Goal: Transaction & Acquisition: Purchase product/service

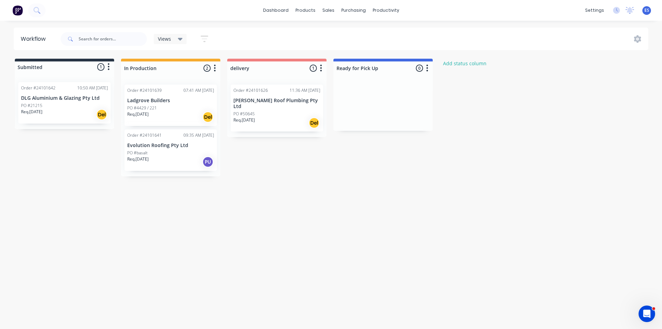
click at [17, 16] on button at bounding box center [17, 10] width 14 height 14
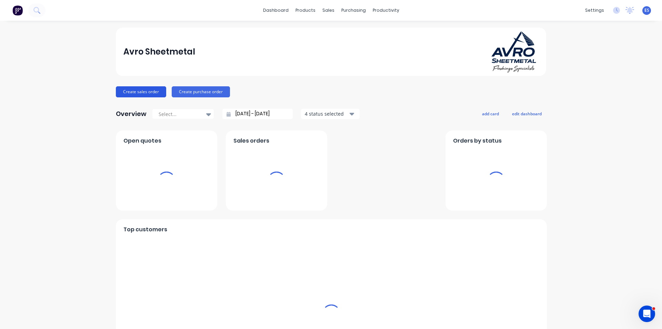
click at [135, 92] on button "Create sales order" at bounding box center [141, 91] width 50 height 11
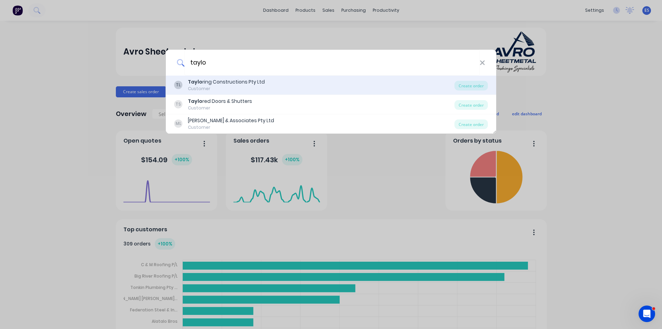
type input "taylo"
click at [233, 84] on div "Taylo ring Constructions Pty Ltd" at bounding box center [226, 81] width 77 height 7
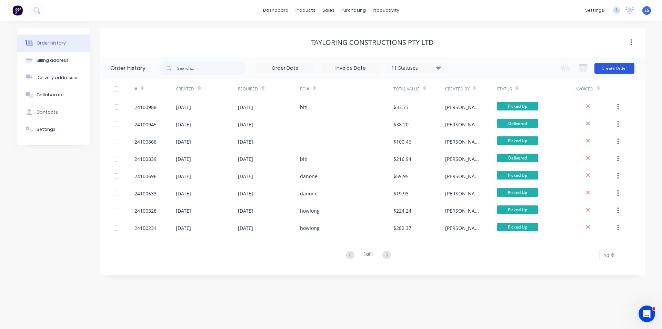
click at [615, 69] on button "Create Order" at bounding box center [615, 68] width 40 height 11
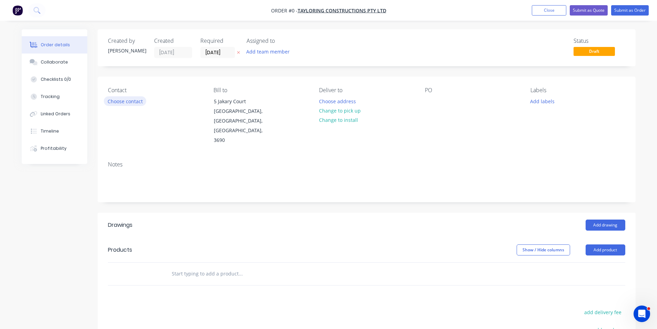
click at [122, 99] on button "Choose contact" at bounding box center [125, 100] width 42 height 9
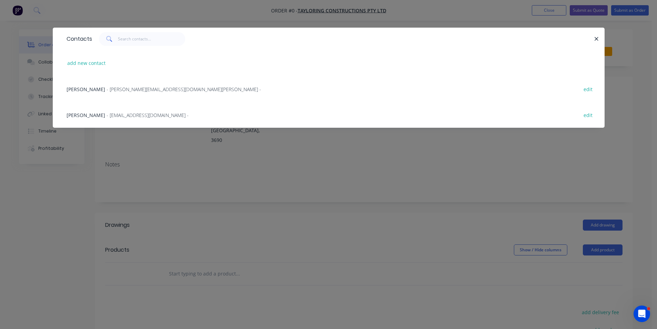
click at [107, 117] on span "- [EMAIL_ADDRESS][DOMAIN_NAME] -" at bounding box center [148, 115] width 82 height 7
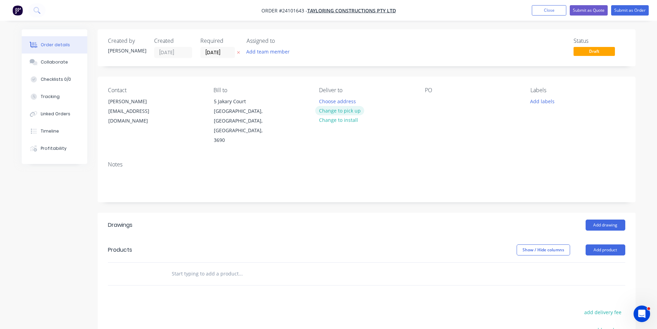
click at [328, 111] on button "Change to pick up" at bounding box center [339, 110] width 49 height 9
click at [431, 98] on div at bounding box center [430, 101] width 11 height 10
click at [612, 219] on button "Add drawing" at bounding box center [606, 224] width 40 height 11
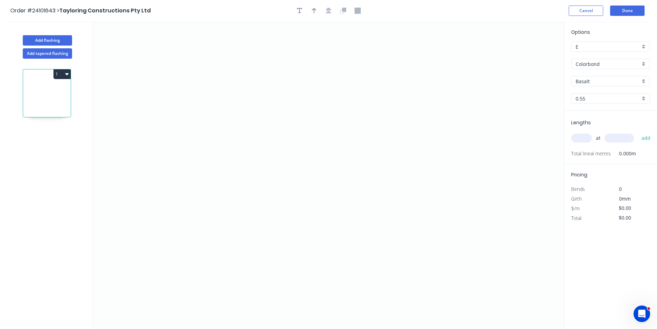
click at [600, 82] on input "Basalt" at bounding box center [608, 81] width 65 height 7
click at [591, 96] on div "Monument" at bounding box center [611, 94] width 78 height 12
type input "Monument"
click at [380, 106] on icon "0" at bounding box center [328, 174] width 471 height 307
click at [296, 101] on icon "0" at bounding box center [328, 174] width 471 height 307
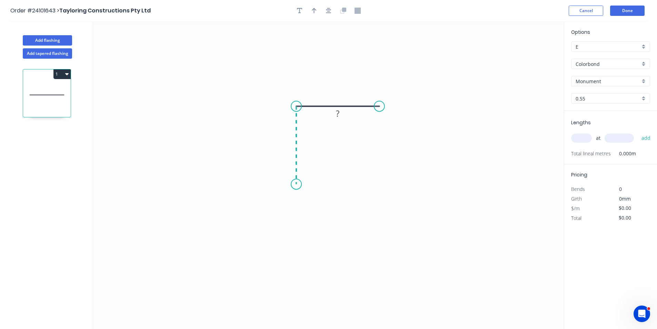
click at [295, 184] on icon "0 ?" at bounding box center [328, 174] width 471 height 307
click at [312, 209] on div "Crush & Fold" at bounding box center [329, 207] width 69 height 14
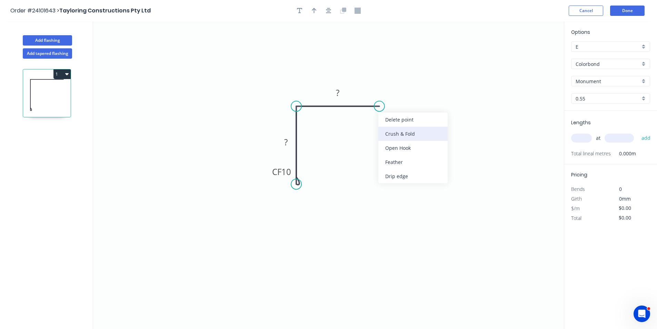
click at [384, 134] on div "Crush & Fold" at bounding box center [413, 134] width 69 height 14
click at [389, 130] on div "Flip bend" at bounding box center [413, 132] width 69 height 14
click at [340, 94] on tspan "?" at bounding box center [337, 92] width 3 height 11
click at [284, 146] on rect at bounding box center [286, 143] width 14 height 10
click at [584, 138] on input "text" at bounding box center [581, 138] width 21 height 9
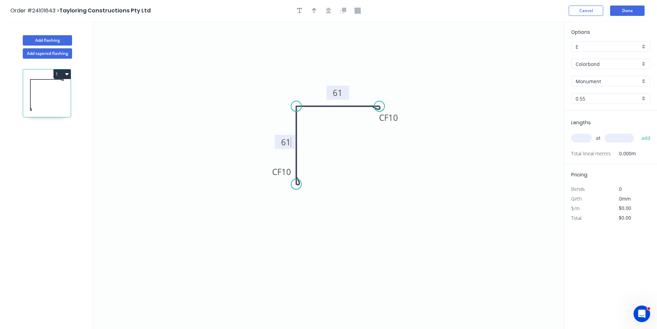
type input "$10.71"
type input "1"
click at [628, 137] on input "text" at bounding box center [619, 138] width 29 height 9
type input "3000"
click at [638, 132] on button "add" at bounding box center [646, 138] width 16 height 12
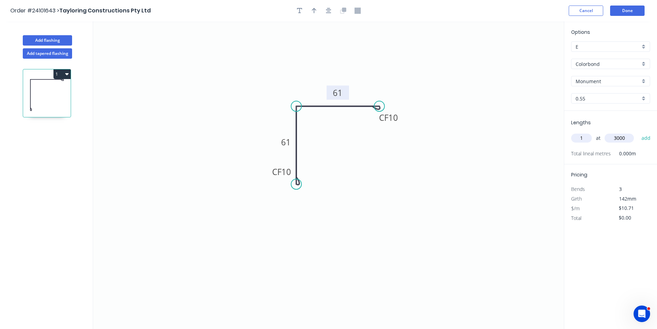
type input "$32.13"
click at [631, 6] on button "Done" at bounding box center [627, 11] width 35 height 10
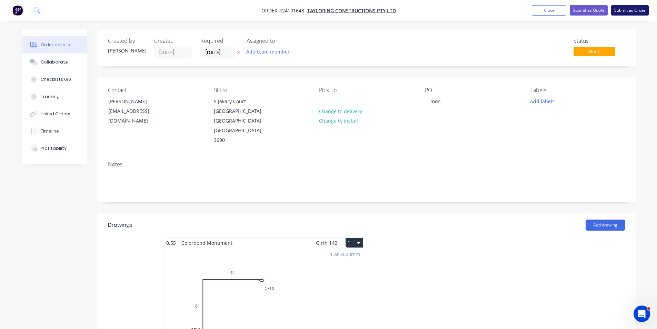
click at [630, 10] on button "Submit as Order" at bounding box center [630, 10] width 38 height 10
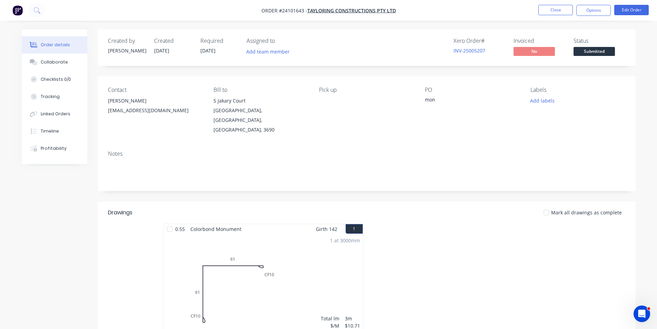
click at [17, 8] on img "button" at bounding box center [17, 10] width 10 height 10
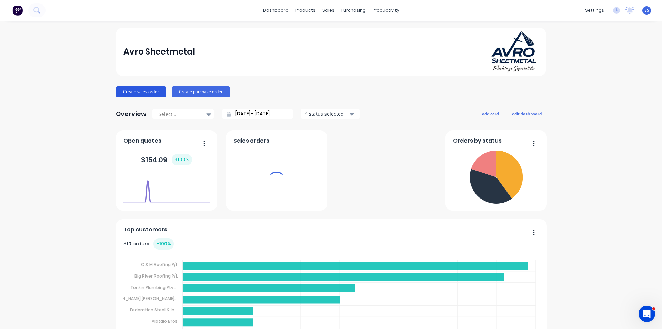
click at [141, 91] on button "Create sales order" at bounding box center [141, 91] width 50 height 11
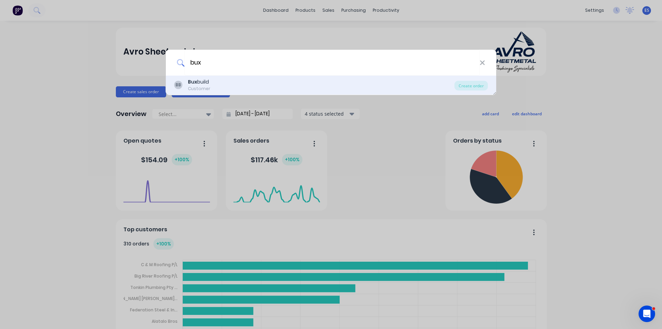
type input "bux"
click at [234, 87] on div "BB Bux build Customer" at bounding box center [314, 84] width 281 height 13
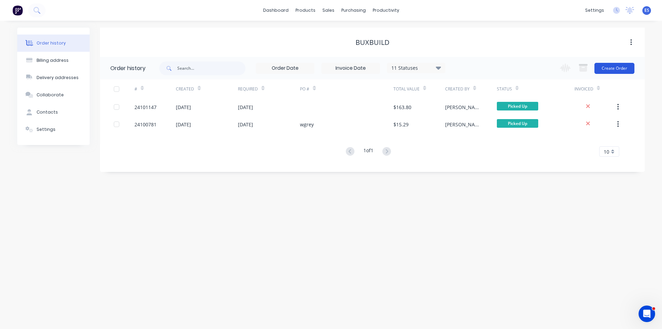
click at [615, 68] on button "Create Order" at bounding box center [615, 68] width 40 height 11
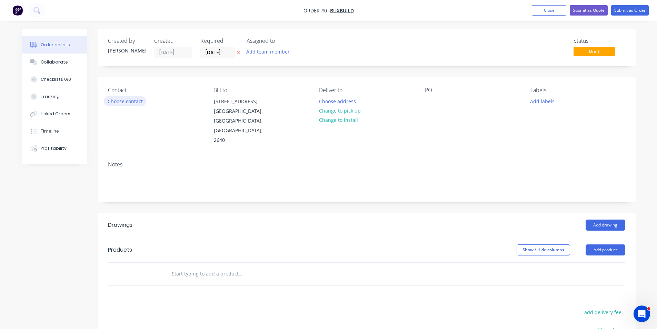
click at [118, 101] on button "Choose contact" at bounding box center [125, 100] width 42 height 9
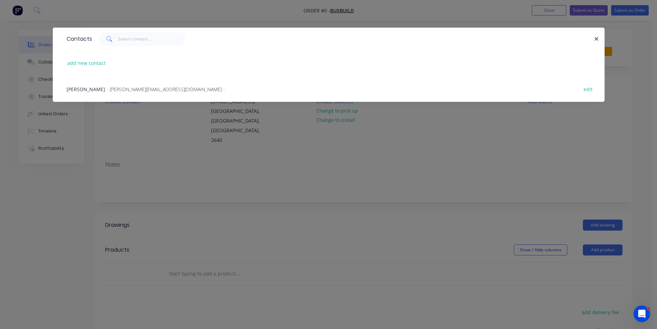
click at [129, 90] on span "- [PERSON_NAME][EMAIL_ADDRESS][DOMAIN_NAME] -" at bounding box center [166, 89] width 118 height 7
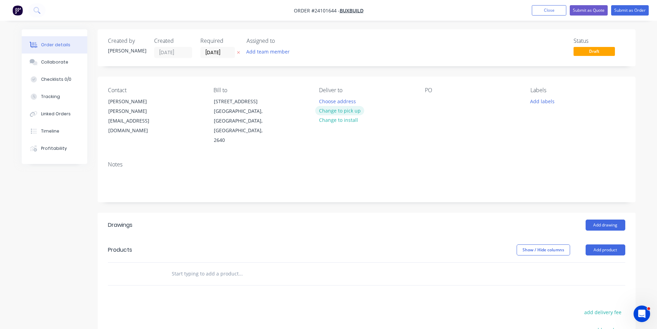
click at [343, 113] on button "Change to pick up" at bounding box center [339, 110] width 49 height 9
click at [434, 99] on div at bounding box center [430, 101] width 11 height 10
click at [603, 219] on button "Add drawing" at bounding box center [606, 224] width 40 height 11
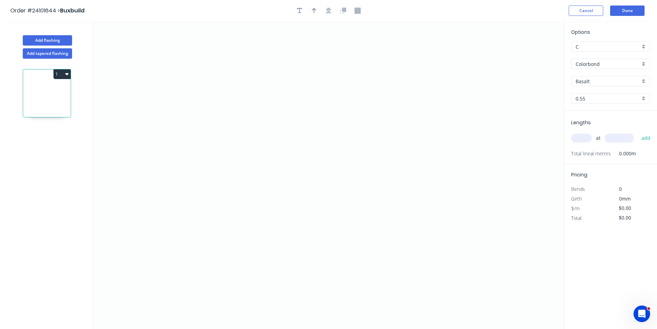
click at [595, 79] on input "Basalt" at bounding box center [608, 81] width 65 height 7
click at [598, 117] on div "Classic Cream" at bounding box center [611, 118] width 78 height 12
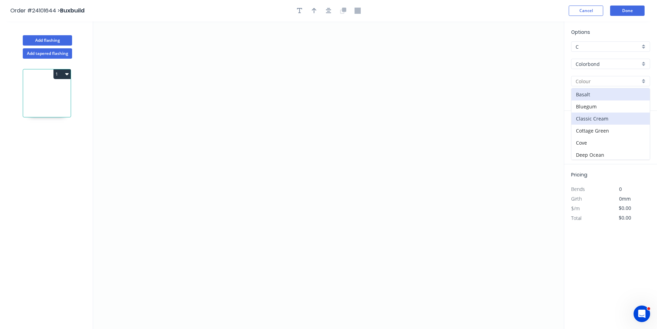
type input "Classic Cream"
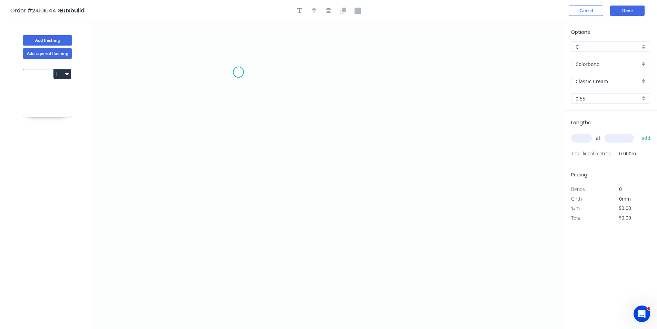
click at [238, 72] on icon "0" at bounding box center [328, 174] width 471 height 307
click at [236, 174] on icon "0" at bounding box center [328, 174] width 471 height 307
click at [414, 206] on icon "0 ?" at bounding box center [328, 174] width 471 height 307
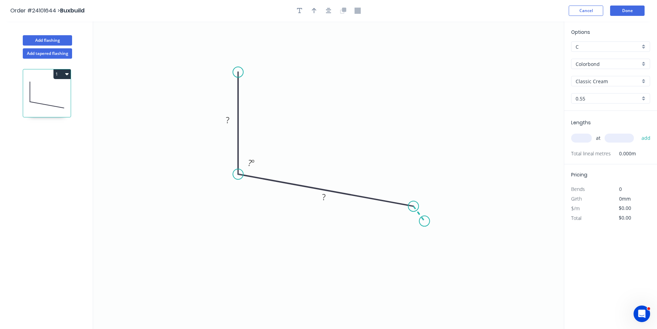
click at [425, 221] on icon "0 ? ? ? º" at bounding box center [328, 174] width 471 height 307
click at [422, 244] on div "Hide angle" at bounding box center [434, 248] width 69 height 14
click at [429, 201] on tspan "?" at bounding box center [427, 203] width 3 height 11
click at [322, 196] on tspan "?" at bounding box center [323, 196] width 3 height 11
click at [251, 160] on tspan "?" at bounding box center [250, 162] width 4 height 11
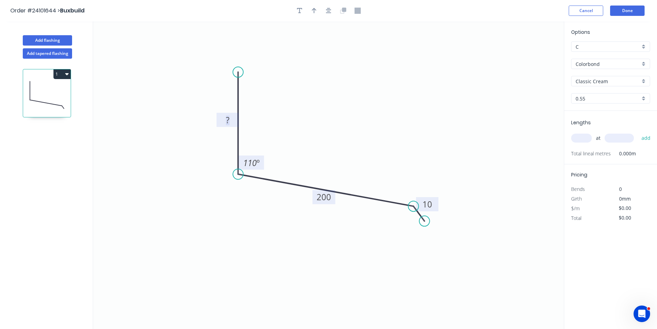
click at [226, 123] on tspan "?" at bounding box center [227, 119] width 3 height 11
click at [582, 138] on input "text" at bounding box center [581, 138] width 21 height 9
type input "$14.42"
type input "1"
click at [613, 140] on input "text" at bounding box center [619, 138] width 29 height 9
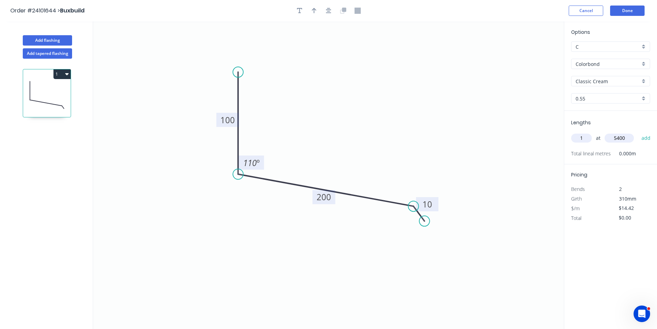
type input "5400"
click at [638, 132] on button "add" at bounding box center [646, 138] width 16 height 12
type input "$77.87"
click at [52, 35] on button "Add flashing" at bounding box center [47, 40] width 49 height 10
type input "$0.00"
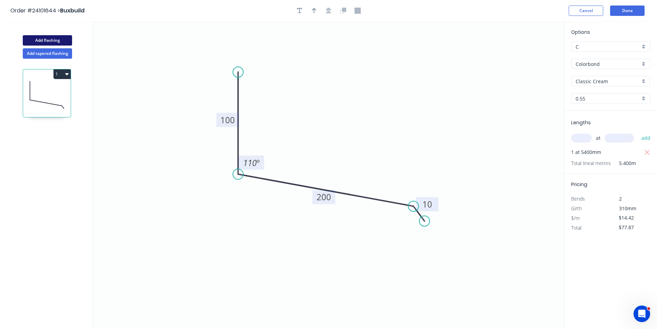
type input "$0.00"
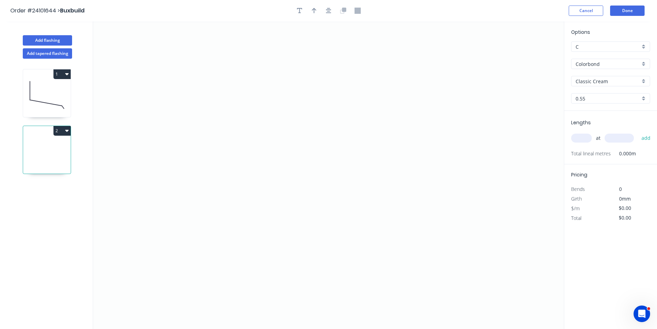
click at [590, 65] on input "Colorbond" at bounding box center [608, 63] width 65 height 7
click at [598, 112] on div "Zincalume" at bounding box center [611, 113] width 78 height 12
type input "Zincalume"
click at [200, 168] on icon "0" at bounding box center [328, 174] width 471 height 307
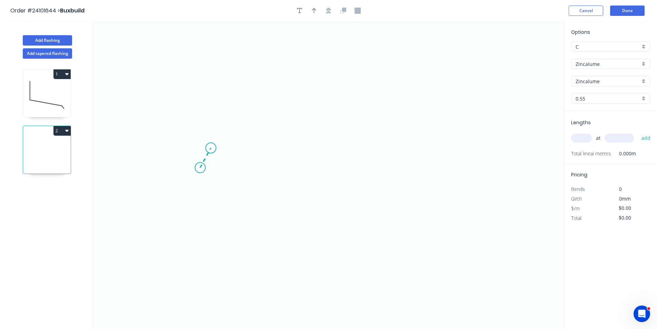
click at [211, 148] on icon at bounding box center [205, 158] width 11 height 20
click at [408, 143] on icon "0 ?" at bounding box center [328, 174] width 471 height 307
click at [419, 165] on icon "0 ? ? ? º" at bounding box center [328, 174] width 471 height 307
click at [418, 165] on circle at bounding box center [418, 165] width 10 height 10
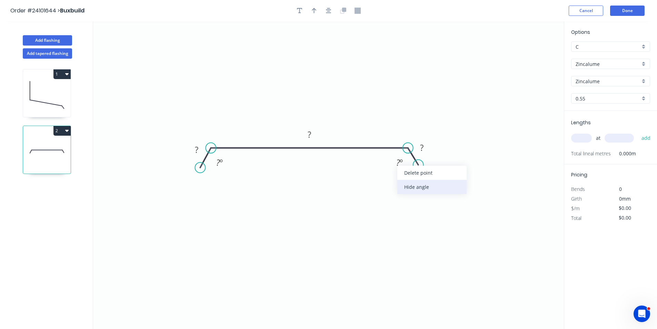
click at [424, 191] on div "Hide angle" at bounding box center [431, 187] width 69 height 14
click at [235, 187] on div "Hide angle" at bounding box center [250, 184] width 69 height 14
click at [197, 150] on tspan "?" at bounding box center [196, 149] width 3 height 11
click at [425, 148] on rect at bounding box center [422, 148] width 14 height 10
click at [311, 137] on tspan "?" at bounding box center [309, 134] width 3 height 11
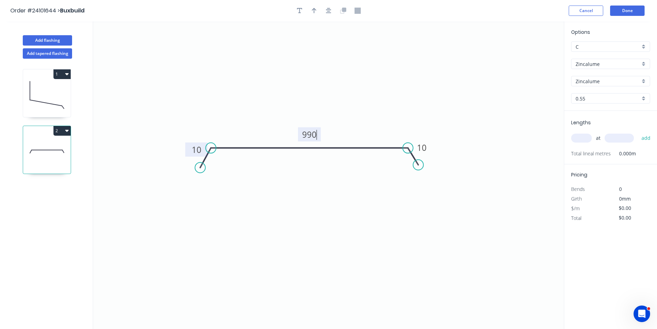
click at [583, 138] on input "text" at bounding box center [581, 138] width 21 height 9
type input "$41.14"
type input "1"
click at [616, 136] on input "text" at bounding box center [619, 138] width 29 height 9
type input "150"
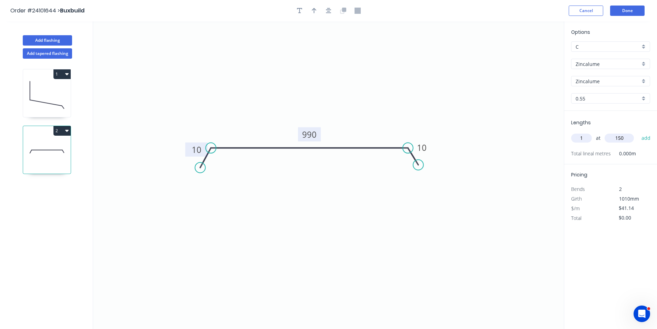
click at [638, 132] on button "add" at bounding box center [646, 138] width 16 height 12
type input "$12.34"
click at [637, 12] on button "Done" at bounding box center [627, 11] width 35 height 10
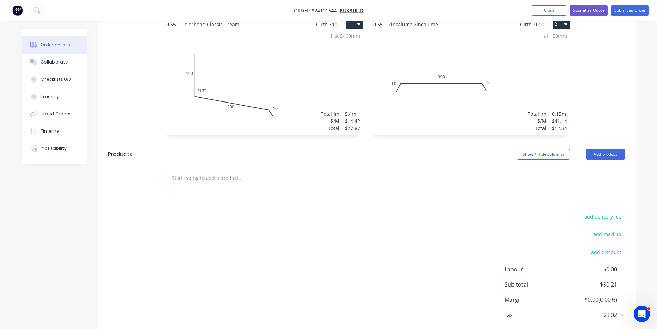
scroll to position [246, 0]
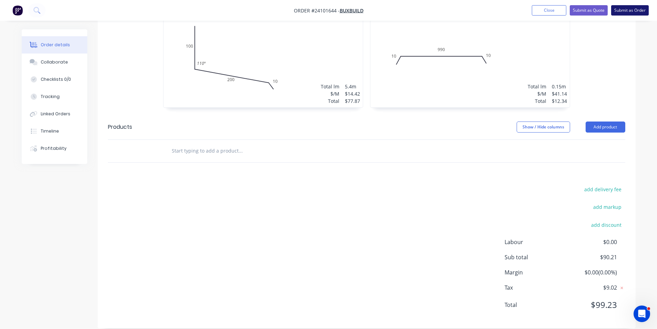
click at [636, 14] on button "Submit as Order" at bounding box center [630, 10] width 38 height 10
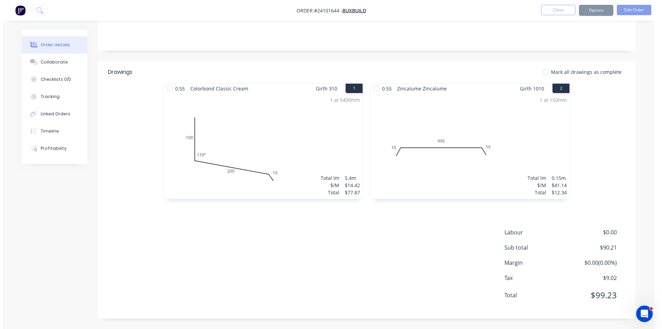
scroll to position [0, 0]
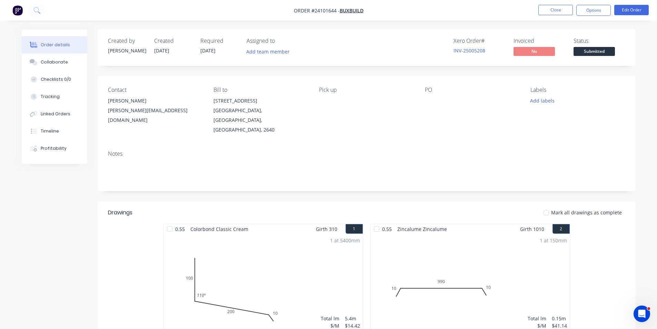
click at [17, 12] on img "button" at bounding box center [17, 10] width 10 height 10
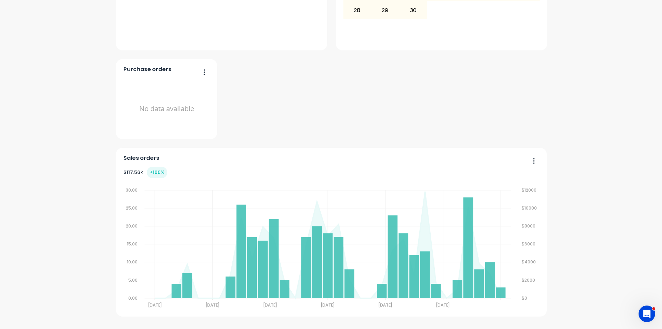
scroll to position [518, 0]
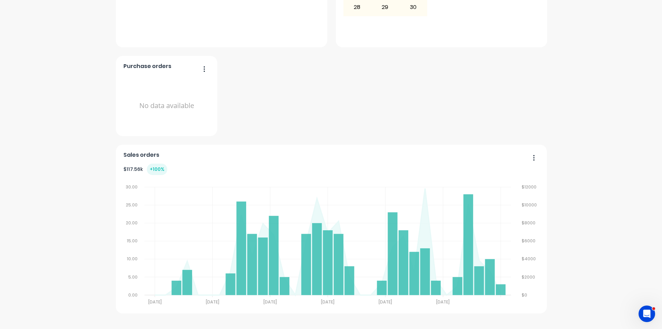
click at [533, 155] on icon "button" at bounding box center [534, 157] width 2 height 7
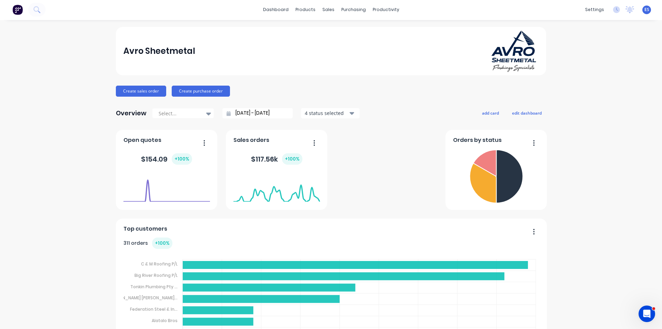
scroll to position [0, 0]
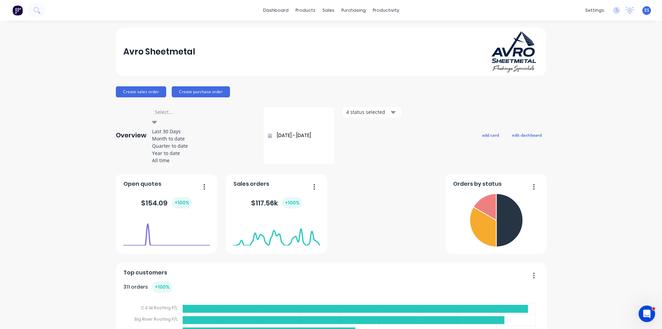
click at [182, 112] on div at bounding box center [203, 112] width 99 height 9
click at [176, 164] on div "All time" at bounding box center [204, 160] width 104 height 7
type input "[DATE] - [DATE]"
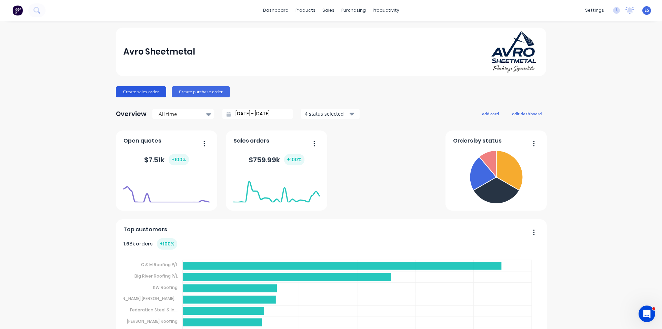
click at [138, 92] on button "Create sales order" at bounding box center [141, 91] width 50 height 11
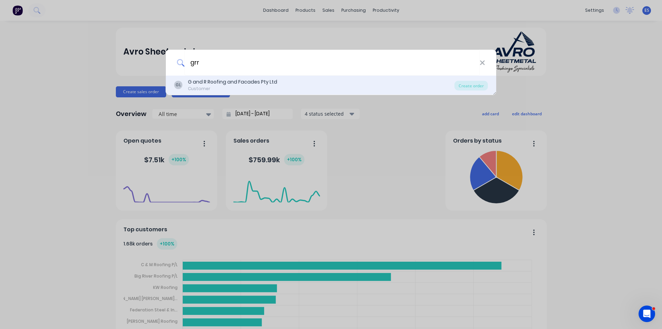
type input "grr"
click at [245, 84] on div "G and R Roofing and Facades Pty Ltd" at bounding box center [232, 81] width 89 height 7
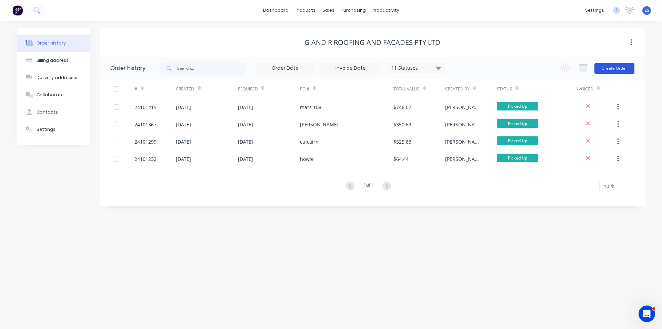
click at [624, 71] on button "Create Order" at bounding box center [615, 68] width 40 height 11
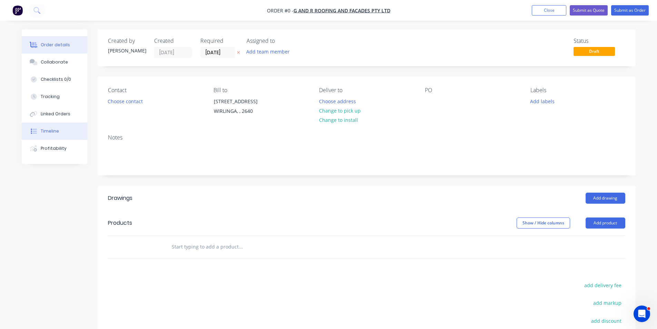
click at [50, 134] on div "Timeline" at bounding box center [50, 131] width 18 height 6
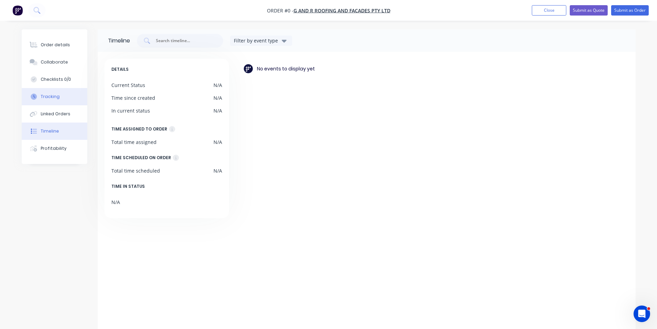
click at [57, 98] on div "Tracking" at bounding box center [50, 97] width 19 height 6
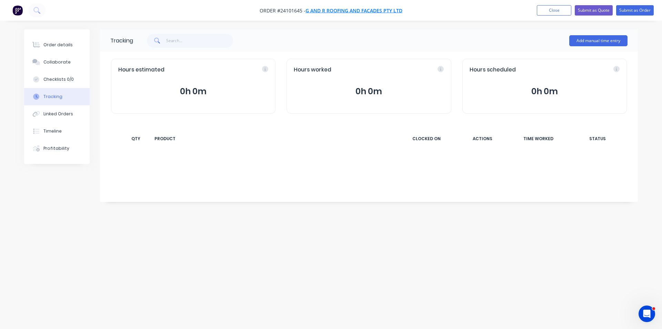
click at [332, 11] on span "G and R Roofing and Facades Pty Ltd" at bounding box center [354, 10] width 97 height 7
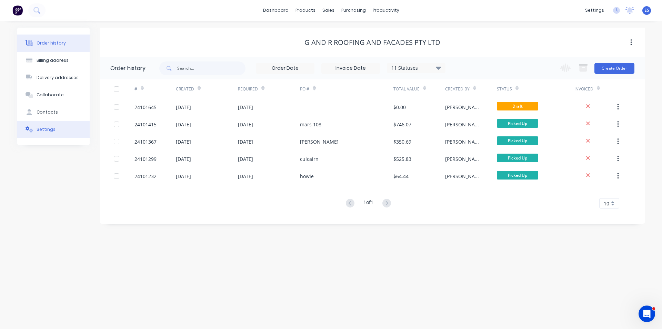
click at [47, 129] on div "Settings" at bounding box center [46, 129] width 19 height 6
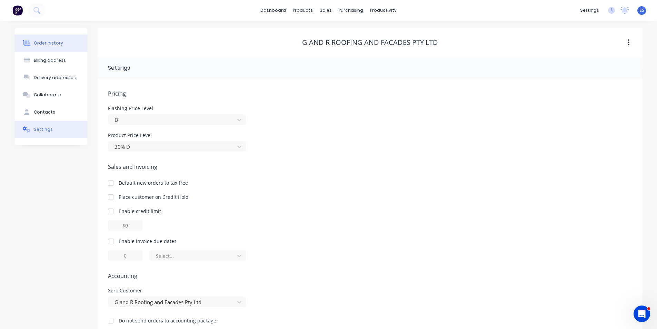
click at [47, 41] on div "Order history" at bounding box center [48, 43] width 29 height 6
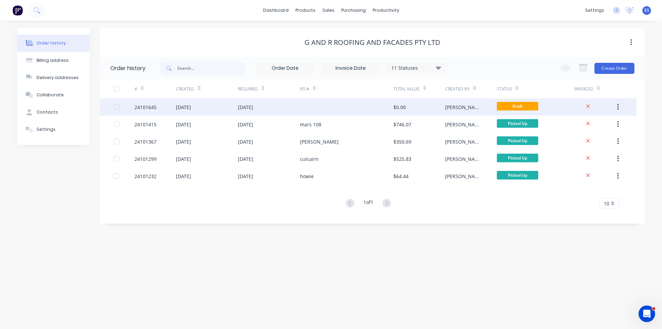
click at [369, 107] on div at bounding box center [346, 106] width 93 height 17
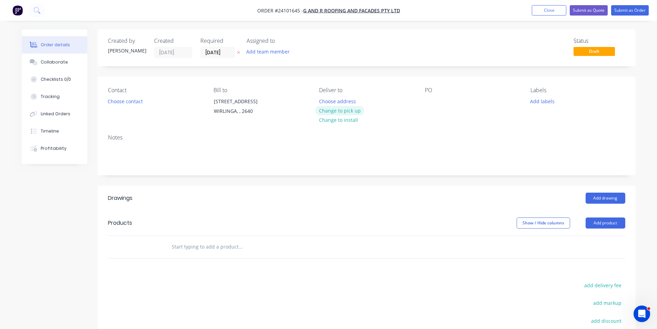
click at [336, 108] on button "Change to pick up" at bounding box center [339, 110] width 49 height 9
click at [125, 102] on button "Choose contact" at bounding box center [125, 100] width 42 height 9
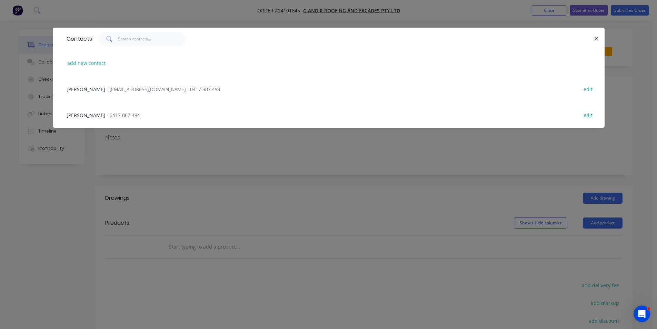
click at [121, 114] on span "- 0417 887 494" at bounding box center [123, 115] width 33 height 7
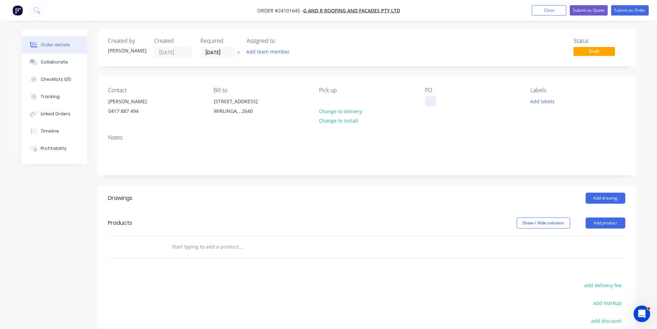
click at [426, 100] on div at bounding box center [430, 101] width 11 height 10
click at [615, 199] on button "Add drawing" at bounding box center [606, 198] width 40 height 11
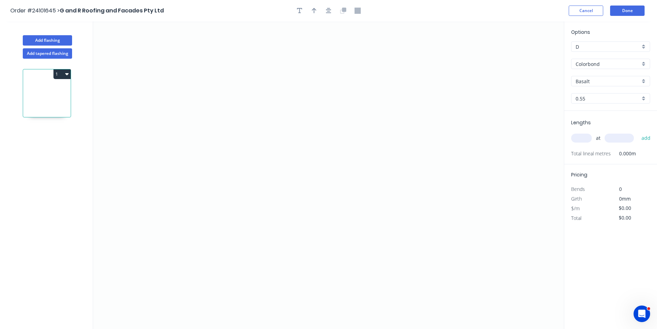
click at [591, 78] on input "Basalt" at bounding box center [608, 81] width 65 height 7
click at [601, 108] on div "Manor Red" at bounding box center [611, 106] width 78 height 12
type input "Manor Red"
click at [443, 207] on icon "0" at bounding box center [328, 174] width 471 height 307
click at [428, 181] on icon at bounding box center [436, 193] width 16 height 26
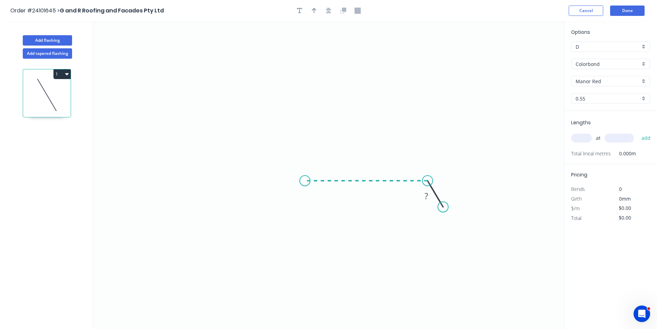
click at [305, 183] on icon "0 ?" at bounding box center [328, 174] width 471 height 307
click at [200, 112] on icon "0 ? ? ? º" at bounding box center [328, 174] width 471 height 307
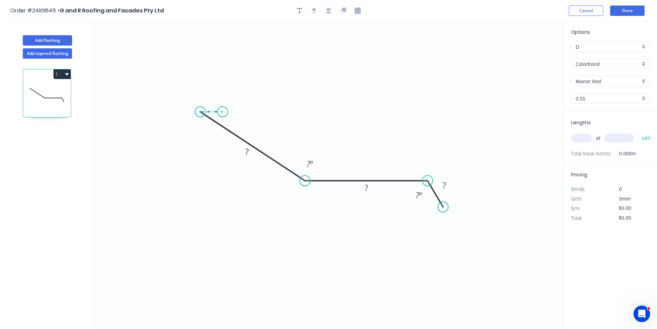
click at [223, 112] on icon "0 ? ? ? ? º ? º" at bounding box center [328, 174] width 471 height 307
click at [223, 112] on circle at bounding box center [222, 112] width 10 height 10
click at [233, 140] on div "Hide angle" at bounding box center [251, 140] width 69 height 14
click at [211, 100] on tspan "?" at bounding box center [211, 97] width 3 height 11
click at [239, 148] on rect at bounding box center [247, 152] width 22 height 14
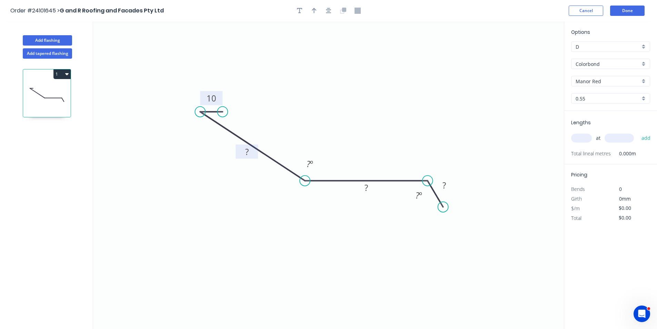
click at [244, 150] on rect at bounding box center [247, 152] width 14 height 10
click at [311, 168] on tspan "º" at bounding box center [311, 163] width 3 height 11
click at [364, 188] on rect at bounding box center [367, 188] width 14 height 10
click at [444, 183] on tspan "?" at bounding box center [444, 184] width 3 height 11
click at [587, 141] on input "text" at bounding box center [581, 138] width 21 height 9
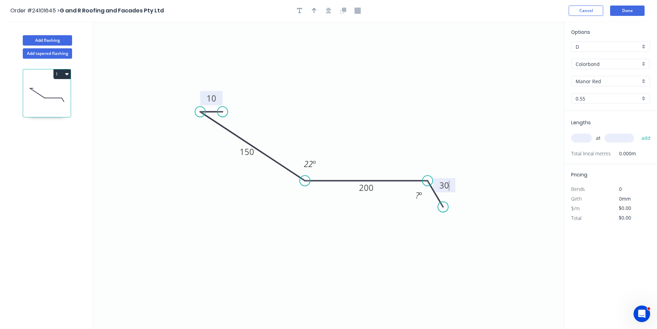
type input "$17.95"
type input "2"
click at [611, 139] on input "text" at bounding box center [619, 138] width 29 height 9
type input "5000"
click at [638, 132] on button "add" at bounding box center [646, 138] width 16 height 12
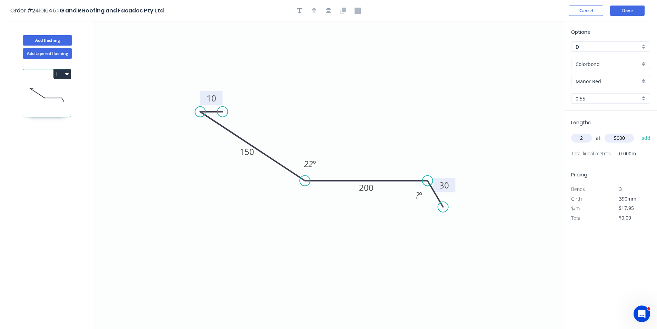
type input "$179.50"
click at [318, 13] on button "button" at bounding box center [314, 11] width 10 height 10
click at [530, 55] on icon at bounding box center [529, 48] width 6 height 22
drag, startPoint x: 530, startPoint y: 55, endPoint x: 382, endPoint y: 114, distance: 159.5
click at [382, 114] on icon at bounding box center [392, 106] width 20 height 20
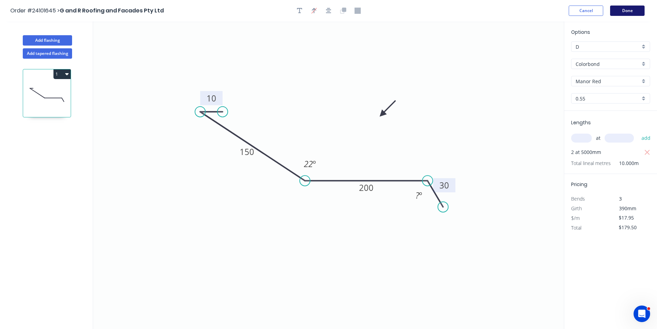
click at [625, 13] on button "Done" at bounding box center [627, 11] width 35 height 10
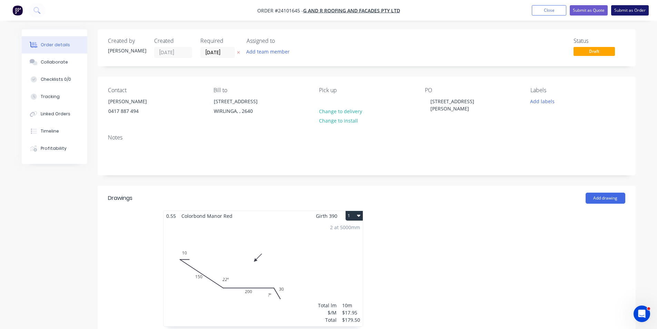
click at [628, 11] on button "Submit as Order" at bounding box center [630, 10] width 38 height 10
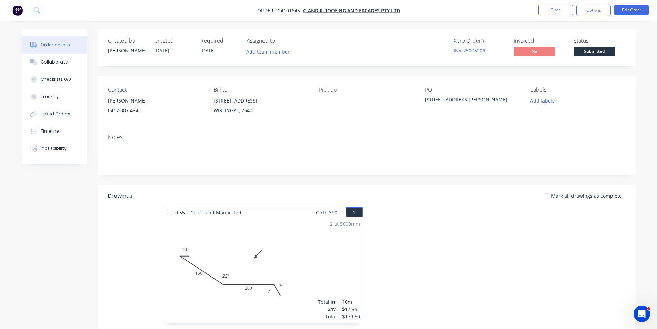
click at [19, 8] on img "button" at bounding box center [17, 10] width 10 height 10
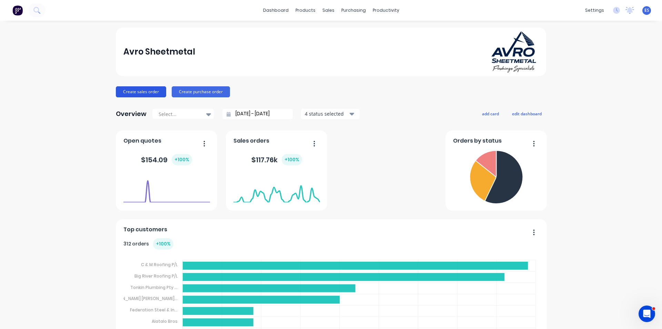
click at [132, 93] on button "Create sales order" at bounding box center [141, 91] width 50 height 11
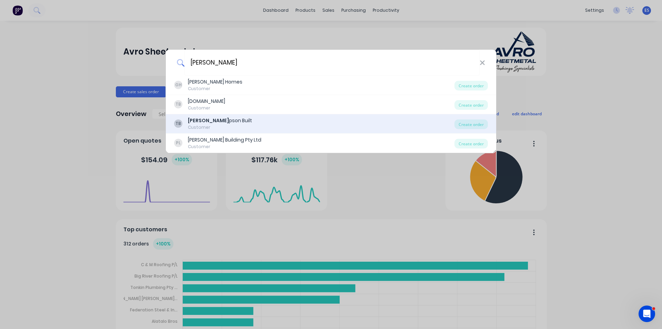
type input "[PERSON_NAME]"
click at [209, 116] on div "[PERSON_NAME] pson Built Customer Create order" at bounding box center [331, 123] width 331 height 19
click at [246, 125] on div "[PERSON_NAME] pson Built Customer" at bounding box center [314, 123] width 281 height 13
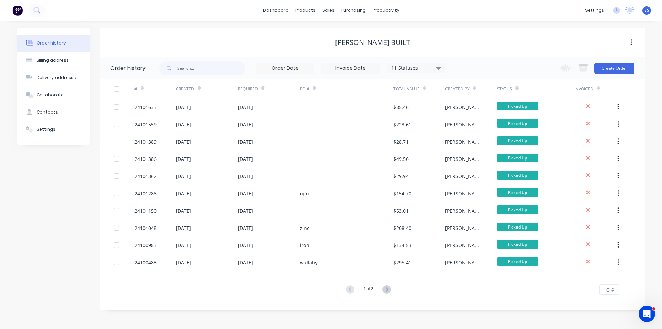
click at [371, 46] on div "[PERSON_NAME] Built" at bounding box center [372, 42] width 75 height 8
click at [374, 41] on div "[PERSON_NAME] Built" at bounding box center [372, 42] width 75 height 8
click at [55, 133] on button "Settings" at bounding box center [53, 129] width 72 height 17
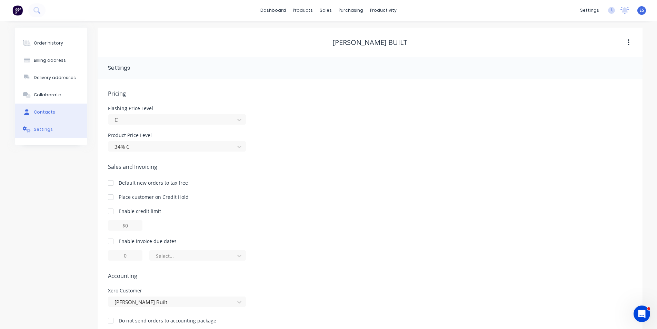
click at [53, 108] on button "Contacts" at bounding box center [51, 112] width 72 height 17
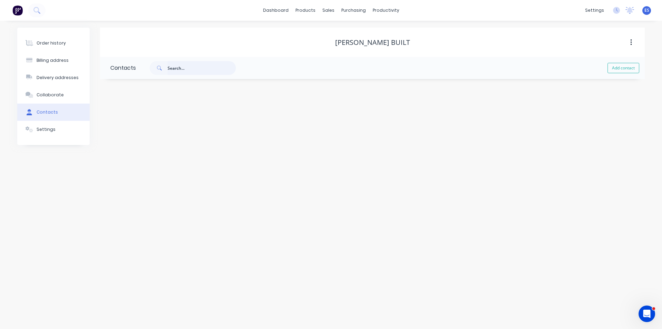
click at [183, 70] on input "text" at bounding box center [202, 68] width 68 height 14
click at [628, 68] on button "Add contact" at bounding box center [624, 68] width 32 height 10
select select "AU"
click at [134, 117] on input "text" at bounding box center [166, 119] width 113 height 10
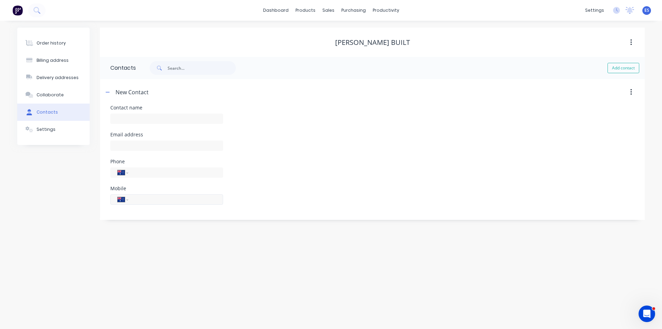
click at [135, 200] on div "International [GEOGRAPHIC_DATA] [GEOGRAPHIC_DATA] [GEOGRAPHIC_DATA] [GEOGRAPHIC…" at bounding box center [166, 199] width 113 height 10
type input "0433 299 485"
click at [148, 119] on input "text" at bounding box center [166, 119] width 113 height 10
type input "[PERSON_NAME] built"
click at [281, 154] on div "Email address" at bounding box center [372, 145] width 524 height 27
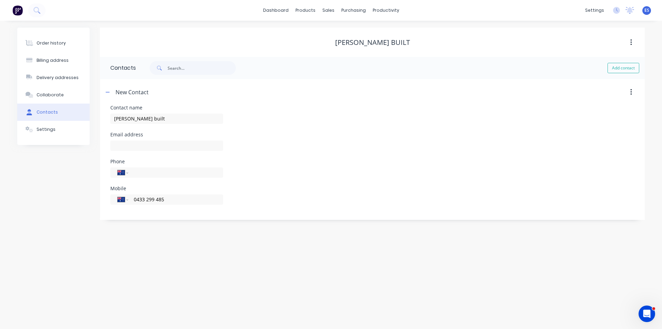
select select "AU"
click at [629, 71] on button "Add contact" at bounding box center [624, 68] width 32 height 10
select select "AU"
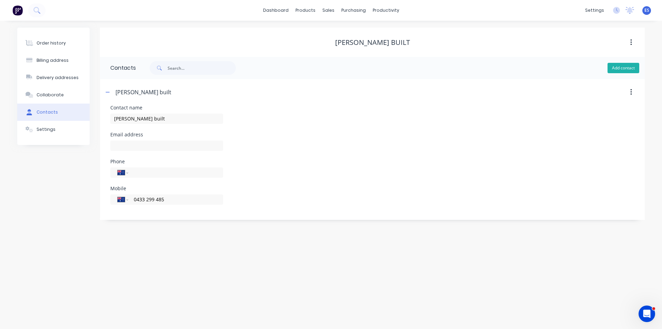
select select "AU"
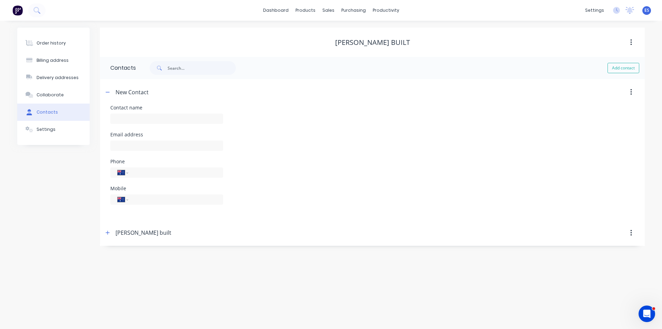
click at [159, 236] on div "[PERSON_NAME] built" at bounding box center [307, 233] width 406 height 12
click at [106, 233] on icon "button" at bounding box center [108, 232] width 4 height 5
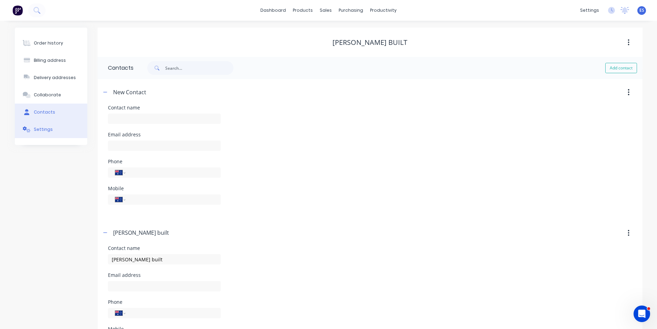
click at [43, 136] on button "Settings" at bounding box center [51, 129] width 72 height 17
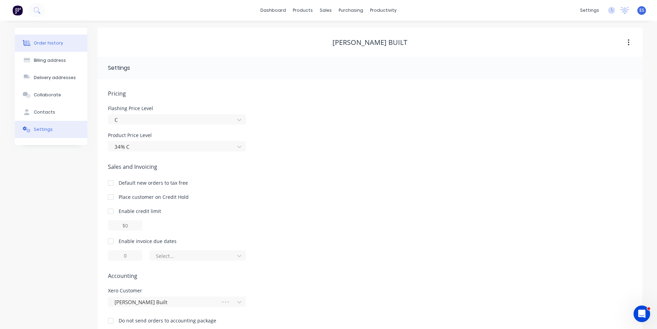
click at [51, 48] on button "Order history" at bounding box center [51, 43] width 72 height 17
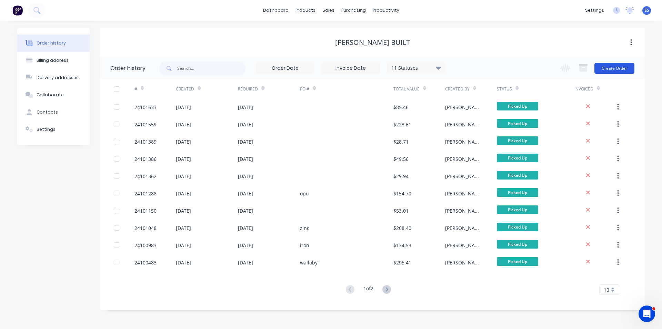
click at [615, 70] on button "Create Order" at bounding box center [615, 68] width 40 height 11
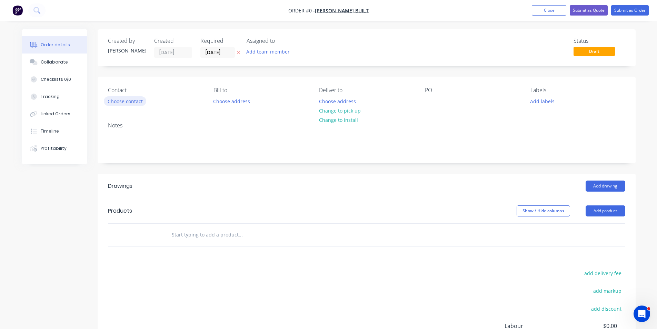
click at [126, 100] on button "Choose contact" at bounding box center [125, 100] width 42 height 9
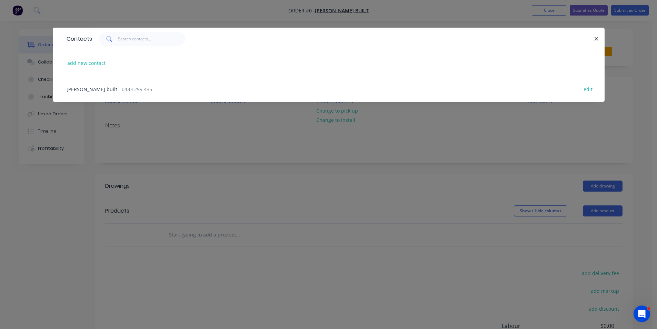
click at [129, 90] on span "- 0433 299 485" at bounding box center [135, 89] width 33 height 7
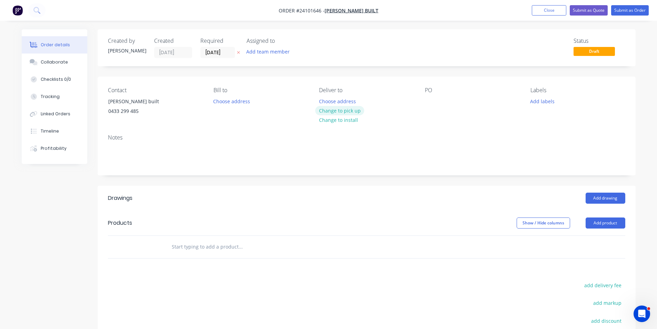
click at [341, 111] on button "Change to pick up" at bounding box center [339, 110] width 49 height 9
click at [426, 99] on div at bounding box center [430, 101] width 11 height 10
click at [606, 198] on button "Add drawing" at bounding box center [606, 198] width 40 height 11
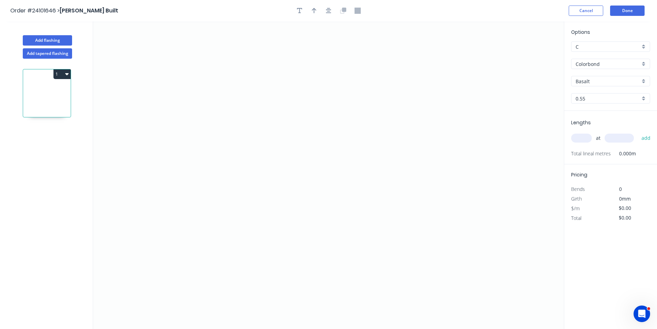
click at [582, 78] on input "Basalt" at bounding box center [608, 81] width 65 height 7
click at [604, 92] on div "Surfmist" at bounding box center [611, 94] width 78 height 12
type input "Surfmist"
click at [411, 130] on icon "0" at bounding box center [328, 174] width 471 height 307
click at [385, 130] on icon "0" at bounding box center [328, 174] width 471 height 307
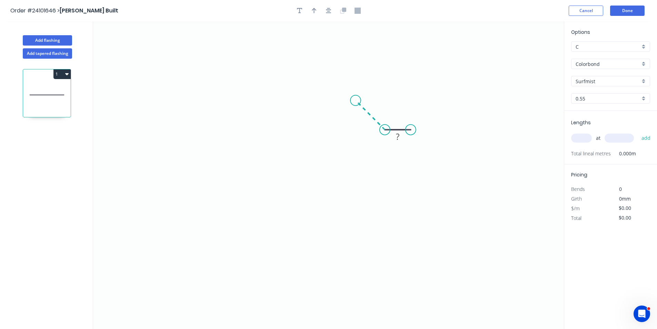
click at [356, 100] on icon "0 ?" at bounding box center [328, 174] width 471 height 307
click at [234, 99] on icon "0 ? ?" at bounding box center [328, 174] width 471 height 307
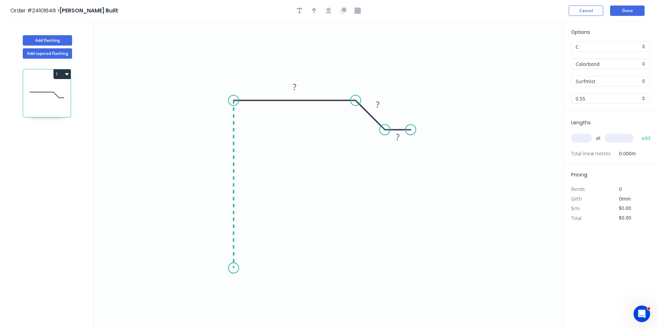
click at [224, 268] on icon "0 ? ? ?" at bounding box center [328, 174] width 471 height 307
click at [362, 268] on icon "0 ? ? ? ?" at bounding box center [328, 174] width 471 height 307
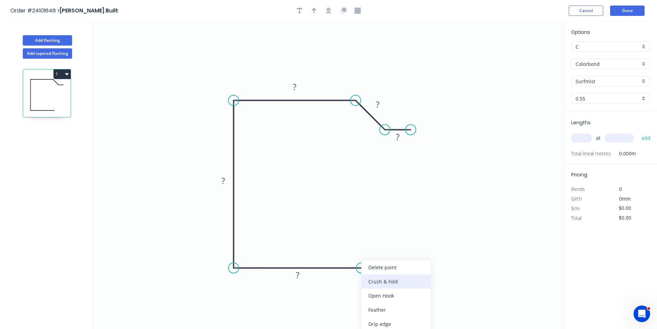
click at [379, 283] on div "Crush & Fold" at bounding box center [396, 281] width 69 height 14
click at [397, 138] on tspan "?" at bounding box center [397, 136] width 3 height 11
click at [381, 106] on rect at bounding box center [378, 105] width 14 height 10
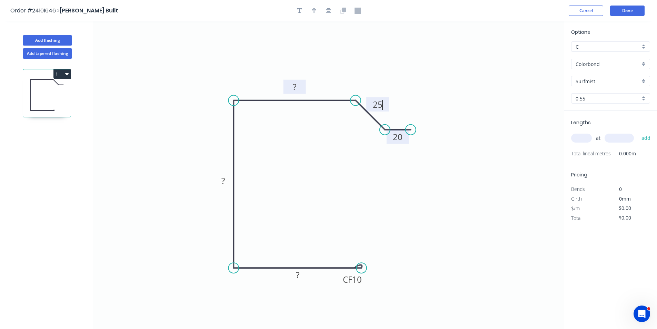
click at [295, 84] on tspan "?" at bounding box center [294, 86] width 3 height 11
click at [226, 181] on rect at bounding box center [223, 181] width 14 height 10
click at [305, 277] on rect at bounding box center [297, 275] width 22 height 14
click at [296, 277] on tspan "?" at bounding box center [297, 274] width 3 height 11
click at [586, 134] on input "text" at bounding box center [581, 138] width 21 height 9
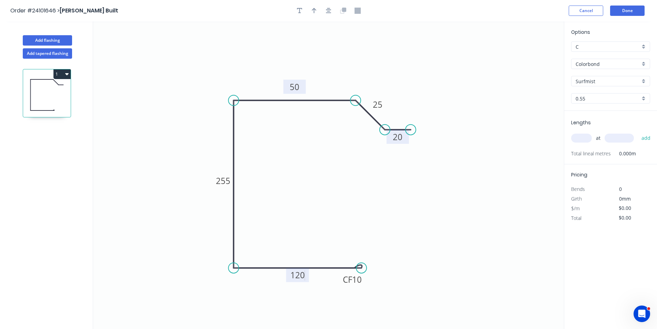
type input "$21.96"
type input "1"
click at [622, 138] on input "text" at bounding box center [619, 138] width 29 height 9
type input "1850"
click at [638, 132] on button "add" at bounding box center [646, 138] width 16 height 12
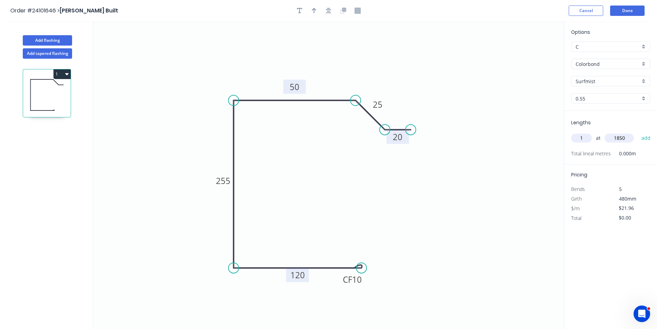
type input "$40.63"
click at [45, 40] on button "Add flashing" at bounding box center [47, 40] width 49 height 10
type input "$0.00"
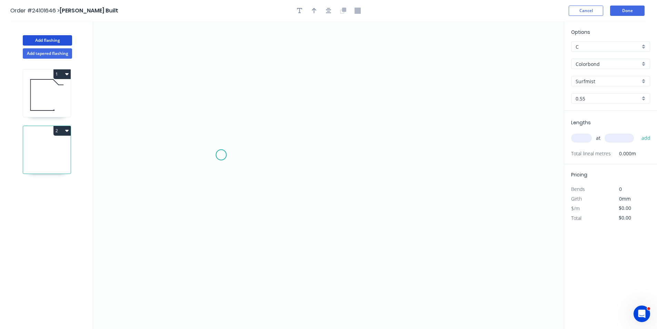
click at [221, 154] on icon "0" at bounding box center [328, 174] width 471 height 307
click at [423, 156] on icon "0" at bounding box center [328, 174] width 471 height 307
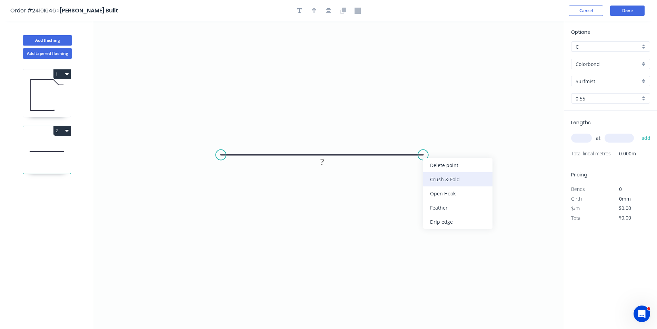
click at [442, 179] on div "Crush & Fold" at bounding box center [457, 179] width 69 height 14
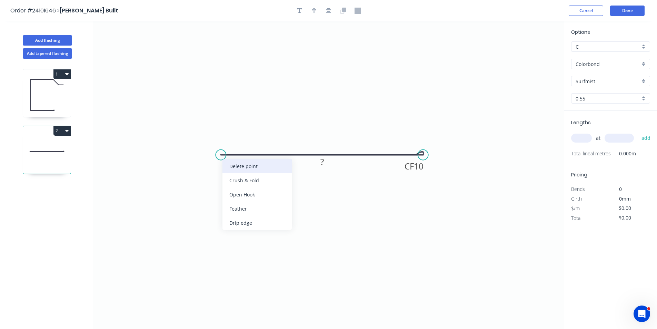
click at [238, 170] on div "Delete point" at bounding box center [257, 166] width 69 height 14
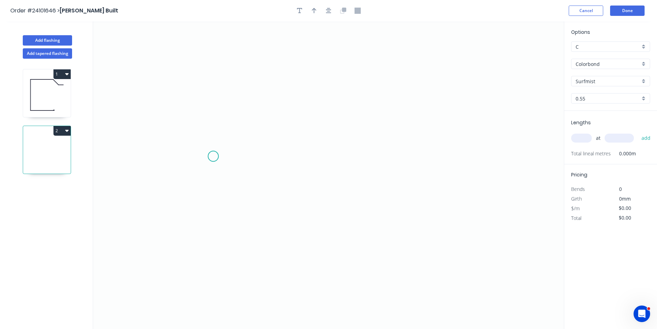
click at [213, 156] on icon "0" at bounding box center [328, 174] width 471 height 307
click at [372, 162] on icon "0" at bounding box center [328, 174] width 471 height 307
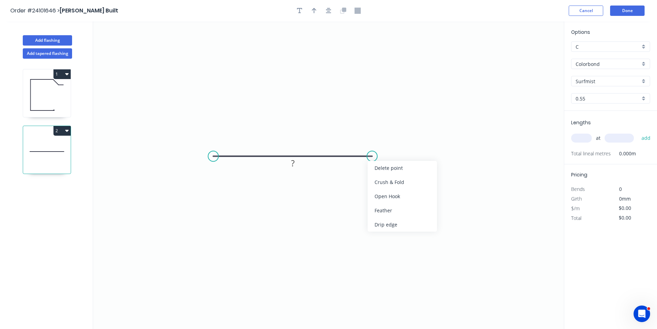
click at [389, 183] on div "Crush & Fold" at bounding box center [402, 182] width 69 height 14
click at [239, 180] on div "Crush & Fold" at bounding box center [244, 179] width 69 height 14
click at [215, 159] on circle at bounding box center [213, 156] width 10 height 10
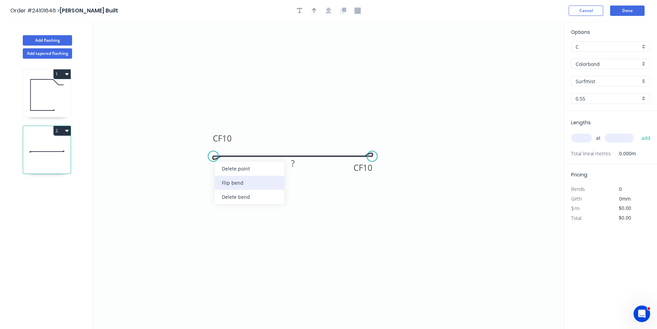
click at [226, 180] on div "Flip bend" at bounding box center [249, 183] width 69 height 14
click at [291, 160] on rect at bounding box center [293, 164] width 14 height 10
click at [578, 139] on input "text" at bounding box center [581, 138] width 21 height 9
type input "$7.12"
type input "1"
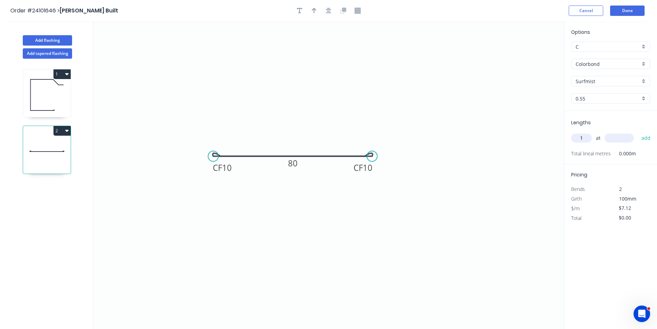
click at [620, 142] on input "text" at bounding box center [619, 138] width 29 height 9
type input "2400"
click at [638, 132] on button "add" at bounding box center [646, 138] width 16 height 12
type input "$17.09"
click at [635, 16] on header "Order #24101646 > [PERSON_NAME] Built Cancel Done" at bounding box center [328, 10] width 657 height 21
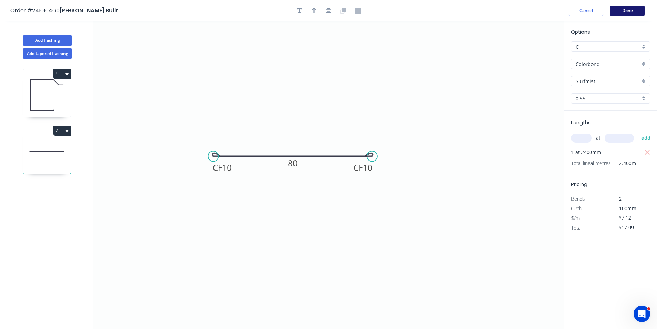
click at [634, 12] on button "Done" at bounding box center [627, 11] width 35 height 10
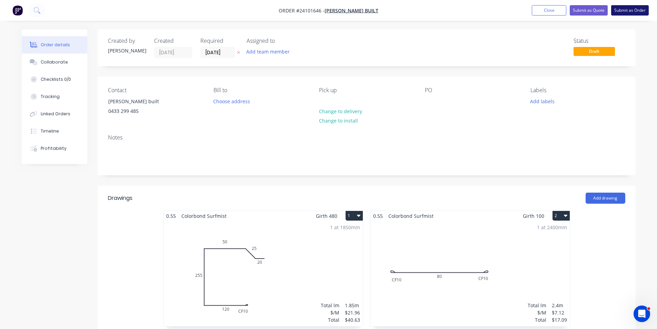
click at [638, 9] on button "Submit as Order" at bounding box center [630, 10] width 38 height 10
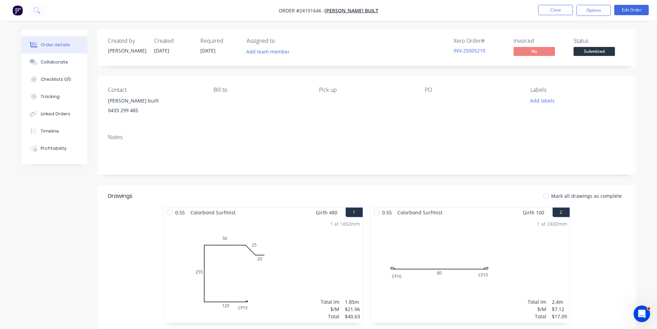
click at [17, 12] on img "button" at bounding box center [17, 10] width 10 height 10
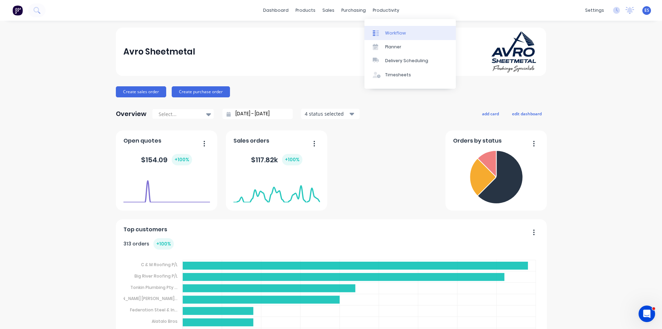
click at [394, 33] on div "Workflow" at bounding box center [395, 33] width 21 height 6
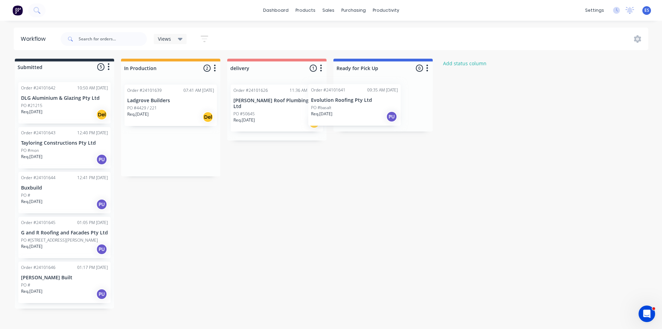
drag, startPoint x: 172, startPoint y: 156, endPoint x: 376, endPoint y: 106, distance: 210.2
click at [376, 108] on div "Submitted 5 Status colour #273444 hex #273444 Save Cancel Summaries Total order…" at bounding box center [320, 184] width 650 height 250
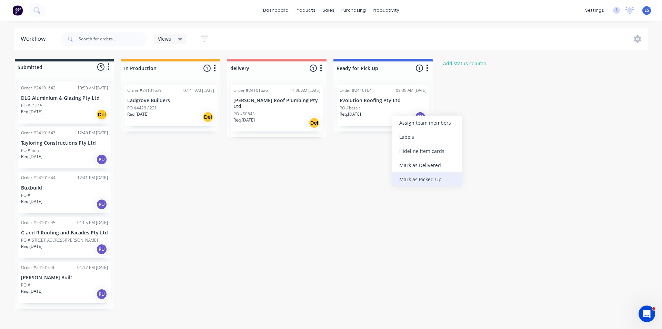
click at [407, 178] on div "Mark as Picked Up" at bounding box center [427, 179] width 69 height 14
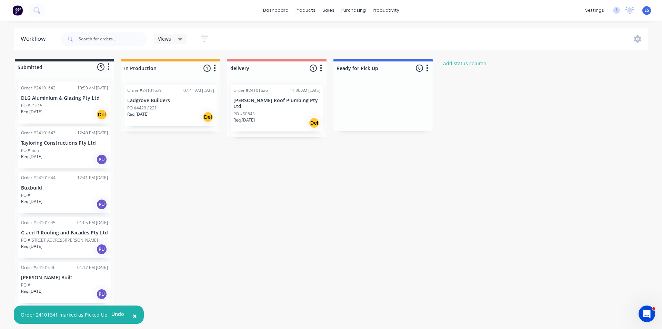
click at [220, 198] on div "Submitted 5 Status colour #273444 hex #273444 Save Cancel Summaries Total order…" at bounding box center [320, 184] width 650 height 250
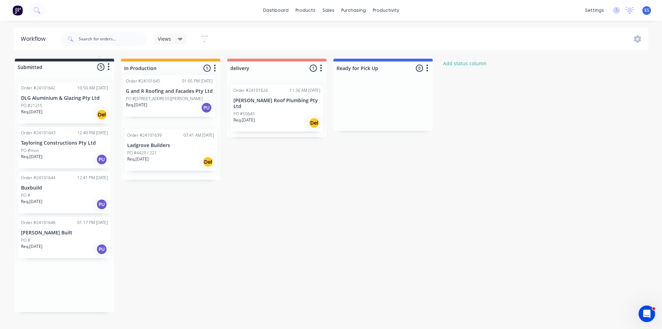
drag, startPoint x: 57, startPoint y: 239, endPoint x: 164, endPoint y: 98, distance: 177.4
click at [164, 98] on div "Submitted 5 Status colour #273444 hex #273444 Save Cancel Summaries Total order…" at bounding box center [320, 185] width 650 height 253
click at [17, 6] on img at bounding box center [17, 10] width 10 height 10
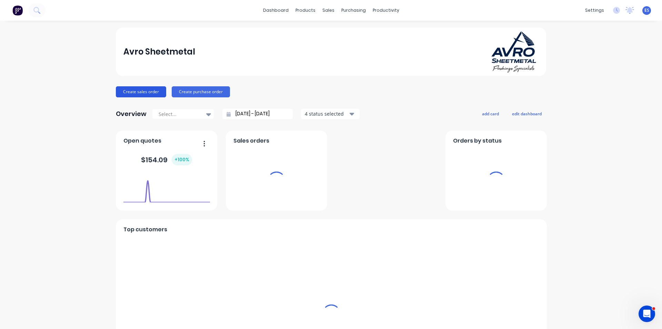
click at [150, 94] on button "Create sales order" at bounding box center [141, 91] width 50 height 11
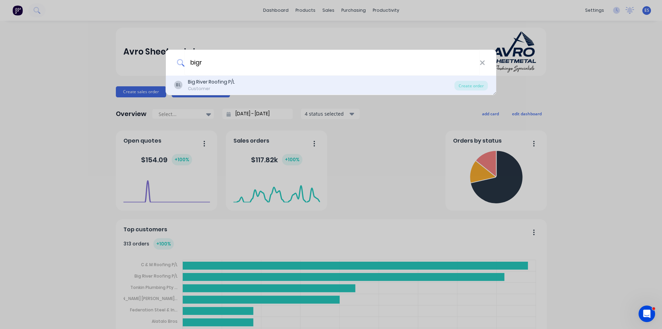
type input "bigr"
click at [238, 84] on div "BL Big River Roofing P/L Customer" at bounding box center [314, 84] width 281 height 13
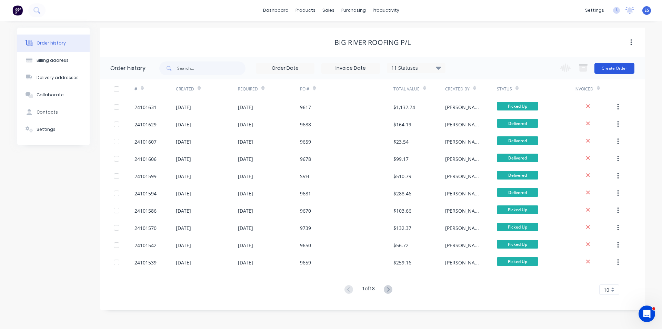
click at [614, 67] on button "Create Order" at bounding box center [615, 68] width 40 height 11
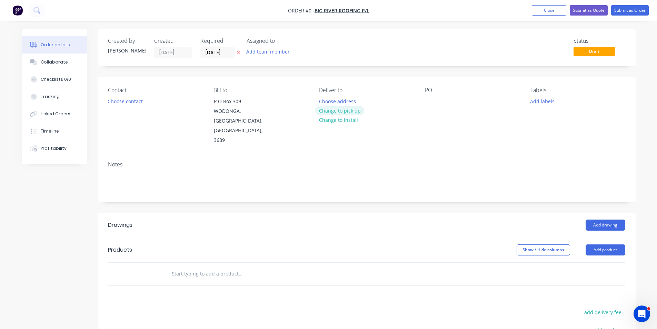
click at [344, 110] on button "Change to pick up" at bounding box center [339, 110] width 49 height 9
click at [137, 105] on button "Choose contact" at bounding box center [125, 100] width 42 height 9
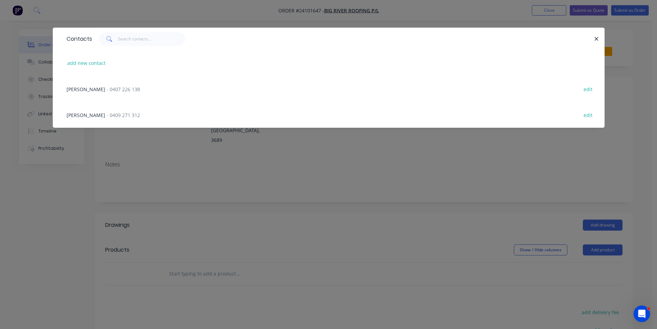
click at [107, 115] on span "- 0409 271 312" at bounding box center [123, 115] width 33 height 7
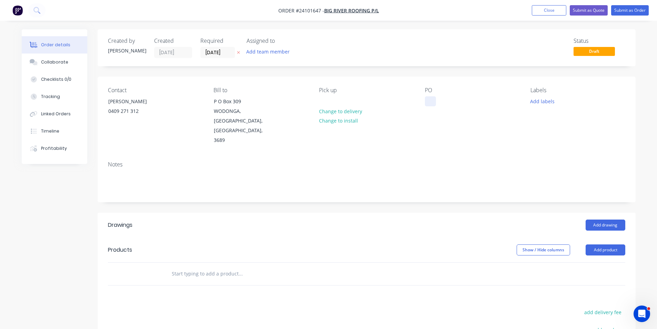
click at [430, 97] on div at bounding box center [430, 101] width 11 height 10
click at [601, 219] on button "Add drawing" at bounding box center [606, 224] width 40 height 11
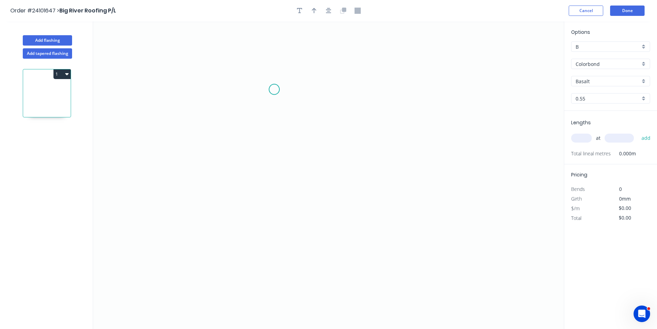
click at [274, 89] on icon "0" at bounding box center [328, 174] width 471 height 307
click at [262, 100] on icon "0" at bounding box center [328, 174] width 471 height 307
click at [263, 179] on icon "0 ?" at bounding box center [328, 174] width 471 height 307
click at [380, 178] on icon "0 ? ?" at bounding box center [328, 174] width 471 height 307
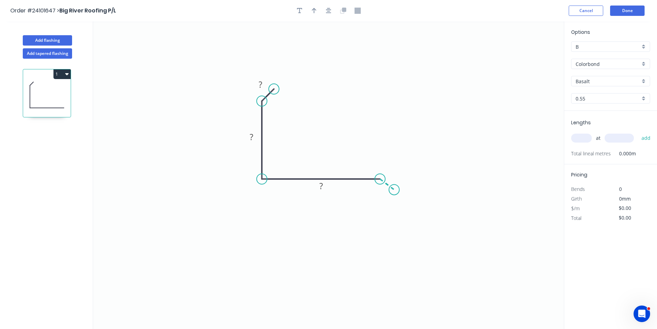
click at [394, 190] on icon "0 ? ? ?" at bounding box center [328, 174] width 471 height 307
click at [394, 190] on circle at bounding box center [394, 189] width 10 height 10
click at [393, 175] on tspan "?" at bounding box center [393, 172] width 3 height 11
click at [265, 85] on rect at bounding box center [261, 85] width 14 height 10
click at [254, 136] on rect at bounding box center [252, 137] width 14 height 10
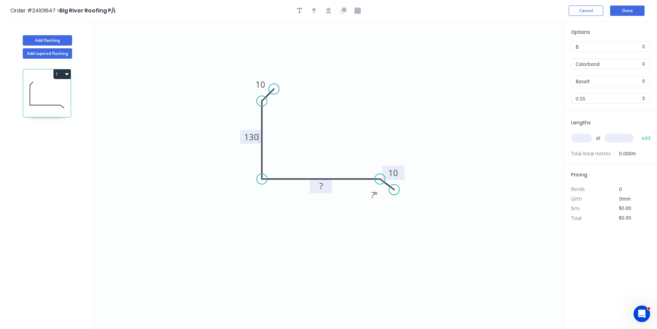
click at [321, 187] on tspan "?" at bounding box center [321, 185] width 3 height 11
click at [581, 138] on input "text" at bounding box center [581, 138] width 21 height 9
type input "$12.73"
type input "1"
click at [617, 136] on input "text" at bounding box center [619, 138] width 29 height 9
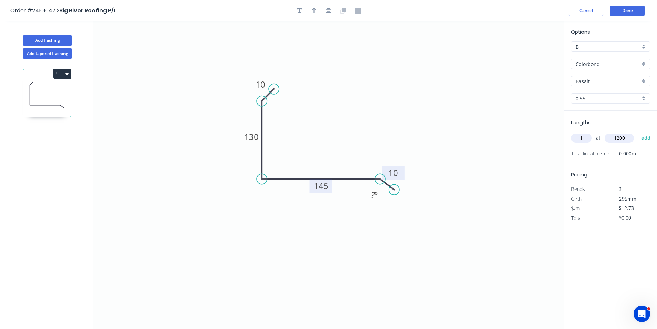
type input "1200"
click at [638, 132] on button "add" at bounding box center [646, 138] width 16 height 12
click at [63, 77] on button "1" at bounding box center [61, 74] width 17 height 10
click at [46, 90] on div "Duplicate" at bounding box center [37, 91] width 53 height 10
type input "$0.00"
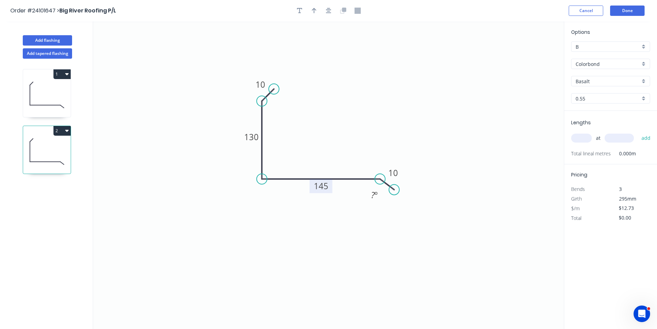
click at [330, 190] on rect at bounding box center [321, 186] width 23 height 14
click at [323, 186] on tspan "145" at bounding box center [321, 185] width 14 height 11
click at [579, 138] on input "text" at bounding box center [581, 138] width 21 height 9
type input "$14.06"
type input "1"
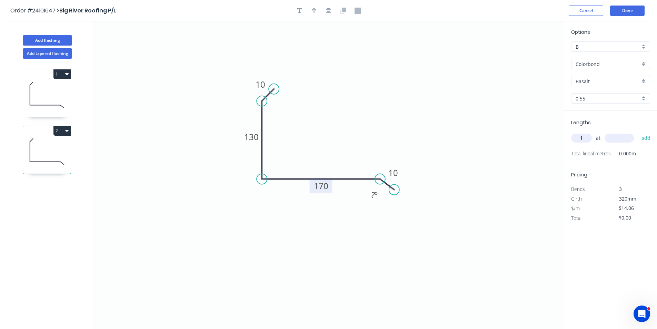
click at [617, 142] on input "text" at bounding box center [619, 138] width 29 height 9
type input "1200"
click at [638, 132] on button "add" at bounding box center [646, 138] width 16 height 12
type input "$16.87"
click at [636, 13] on button "Done" at bounding box center [627, 11] width 35 height 10
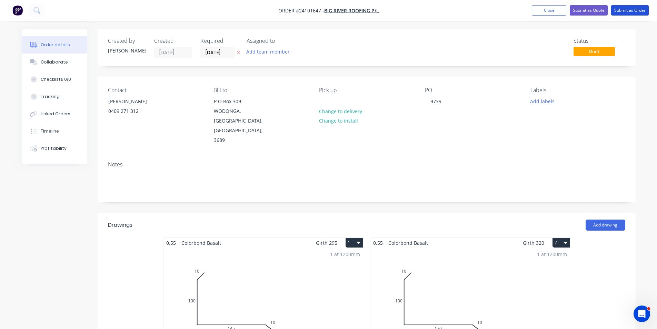
click at [636, 13] on button "Submit as Order" at bounding box center [630, 10] width 38 height 10
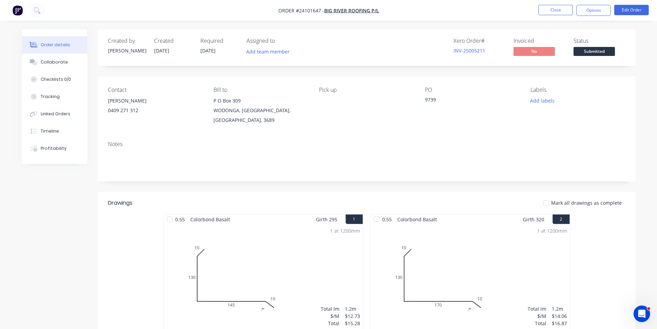
click at [19, 13] on img "button" at bounding box center [17, 10] width 10 height 10
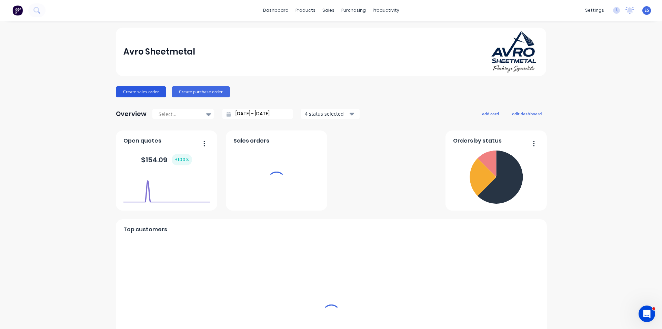
click at [140, 95] on button "Create sales order" at bounding box center [141, 91] width 50 height 11
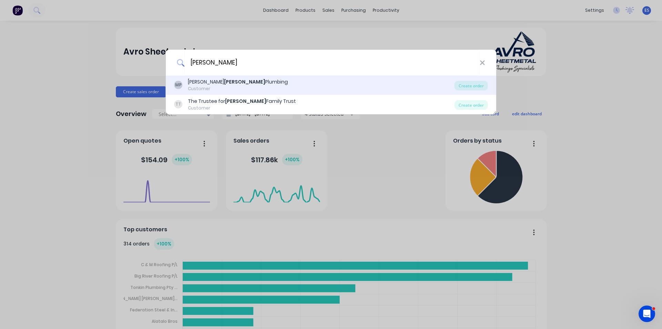
type input "[PERSON_NAME]"
click at [235, 84] on div "[PERSON_NAME] Plumbing" at bounding box center [238, 81] width 100 height 7
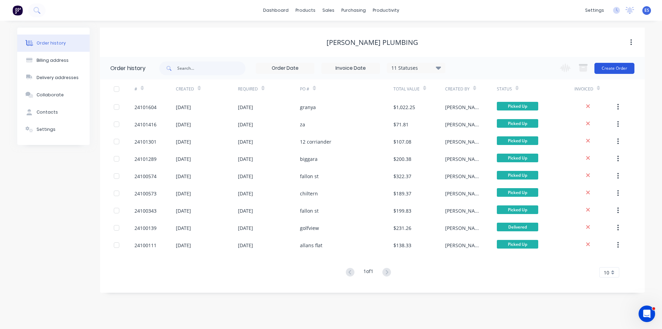
click at [612, 71] on button "Create Order" at bounding box center [615, 68] width 40 height 11
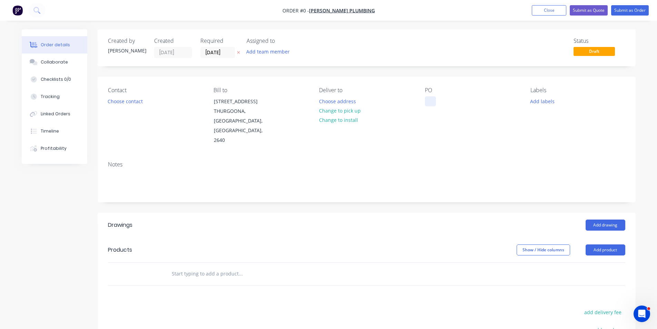
click at [430, 102] on div at bounding box center [430, 101] width 11 height 10
click at [352, 111] on div "Order details Collaborate Checklists 0/0 Tracking Linked Orders Timeline Profit…" at bounding box center [329, 245] width 628 height 432
click at [340, 110] on button "Change to pick up" at bounding box center [339, 110] width 49 height 9
click at [132, 100] on button "Choose contact" at bounding box center [125, 100] width 42 height 9
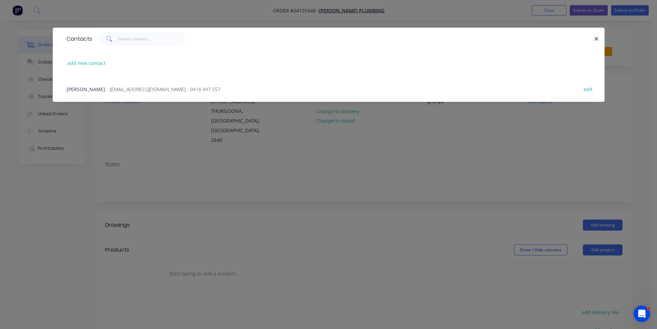
click at [133, 91] on span "- [EMAIL_ADDRESS][DOMAIN_NAME] - 0418 447 557" at bounding box center [164, 89] width 114 height 7
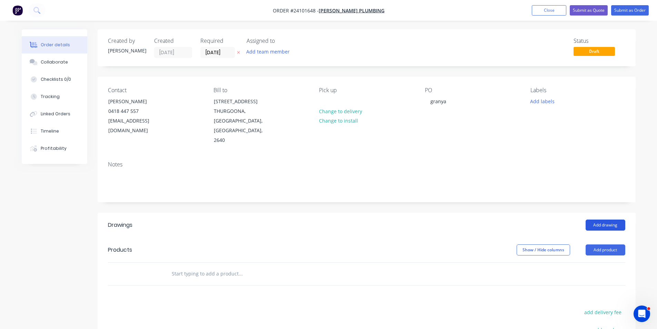
click at [599, 219] on button "Add drawing" at bounding box center [606, 224] width 40 height 11
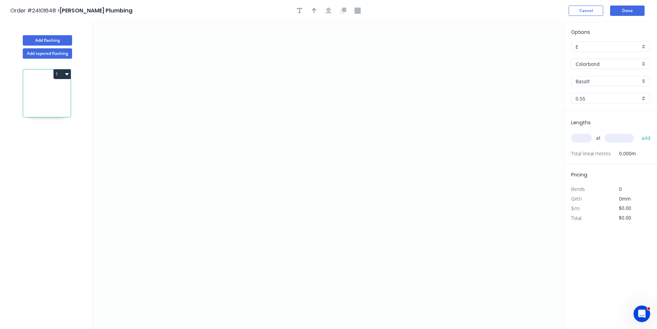
click at [598, 84] on input "Basalt" at bounding box center [608, 81] width 65 height 7
click at [599, 98] on div "Monument" at bounding box center [611, 94] width 78 height 12
type input "Monument"
click at [404, 114] on icon "0" at bounding box center [328, 174] width 471 height 307
click at [393, 102] on icon "0" at bounding box center [328, 174] width 471 height 307
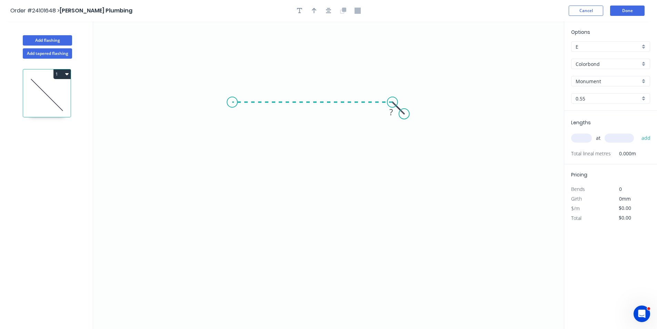
click at [233, 106] on icon "0 ?" at bounding box center [328, 174] width 471 height 307
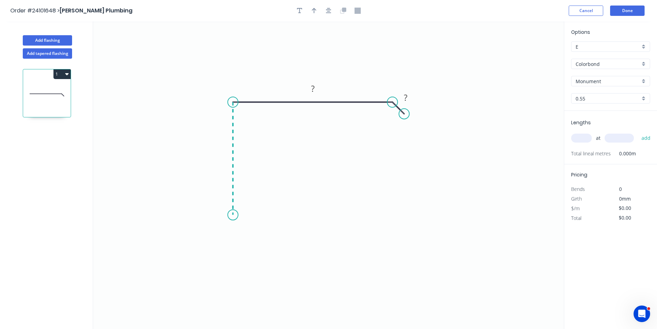
click at [234, 215] on icon "0 ? ?" at bounding box center [328, 174] width 471 height 307
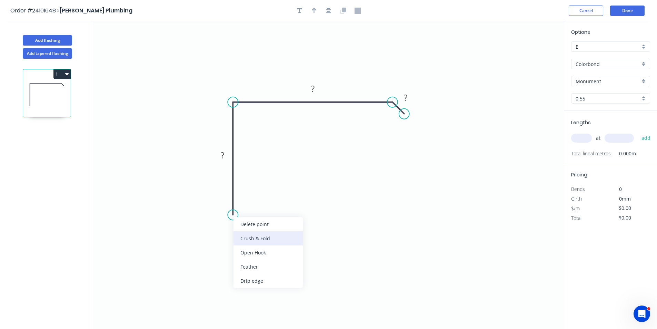
click at [246, 237] on div "Crush & Fold" at bounding box center [268, 238] width 69 height 14
click at [219, 154] on rect at bounding box center [223, 156] width 14 height 10
click at [315, 87] on rect at bounding box center [313, 89] width 14 height 10
click at [414, 101] on rect at bounding box center [405, 97] width 22 height 14
click at [411, 98] on rect at bounding box center [406, 98] width 14 height 10
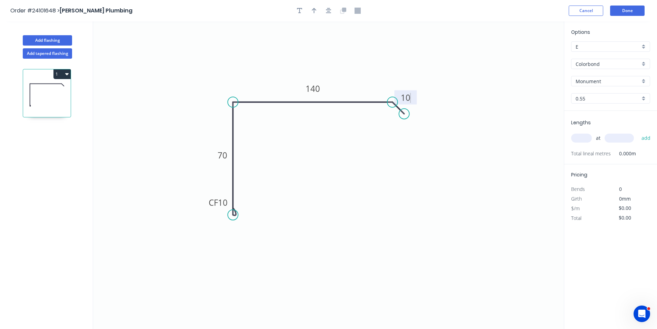
click at [582, 138] on input "text" at bounding box center [581, 138] width 21 height 9
type input "$13.63"
type input "1"
click at [621, 138] on input "text" at bounding box center [619, 138] width 29 height 9
type input "2700"
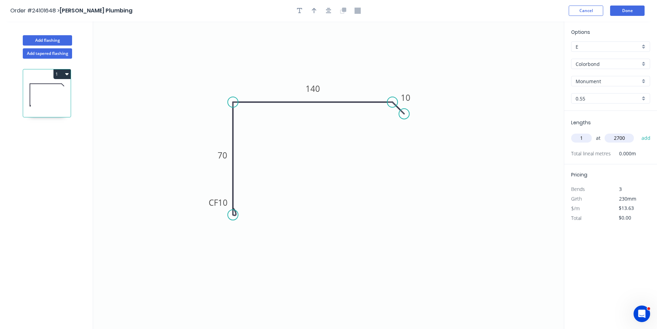
click at [638, 132] on button "add" at bounding box center [646, 138] width 16 height 12
click at [66, 75] on icon "button" at bounding box center [66, 74] width 3 height 6
click at [59, 89] on div "Duplicate" at bounding box center [37, 91] width 53 height 10
type input "$0.00"
click at [318, 86] on tspan "140" at bounding box center [313, 88] width 14 height 11
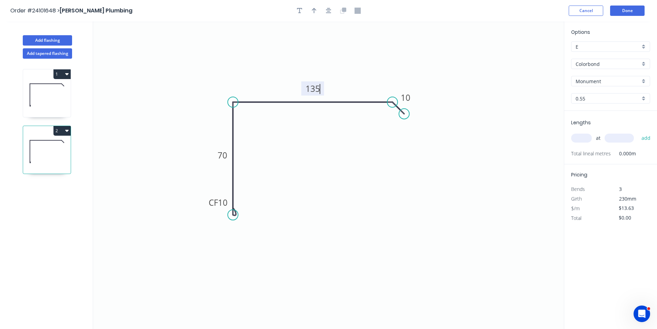
click at [583, 136] on input "text" at bounding box center [581, 138] width 21 height 9
type input "1"
click at [618, 137] on input "text" at bounding box center [619, 138] width 29 height 9
type input "2600"
click at [638, 132] on button "add" at bounding box center [646, 138] width 16 height 12
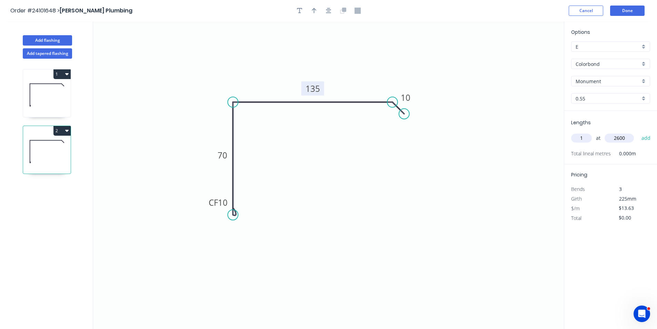
type input "$35.44"
click at [629, 9] on button "Done" at bounding box center [627, 11] width 35 height 10
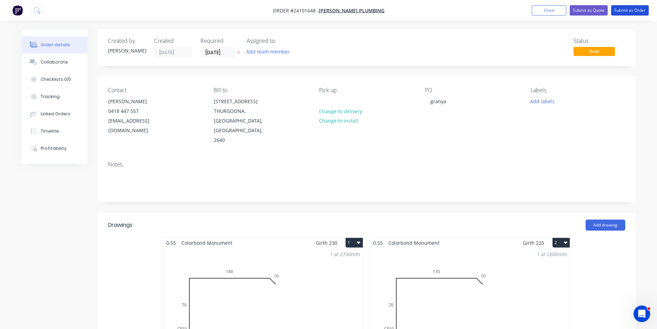
click at [629, 9] on button "Submit as Order" at bounding box center [630, 10] width 38 height 10
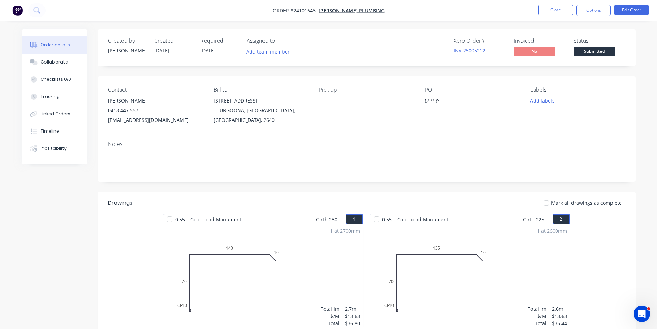
click at [18, 10] on img "button" at bounding box center [17, 10] width 10 height 10
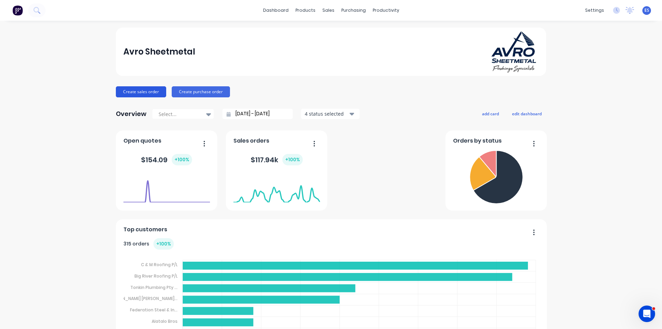
click at [134, 93] on button "Create sales order" at bounding box center [141, 91] width 50 height 11
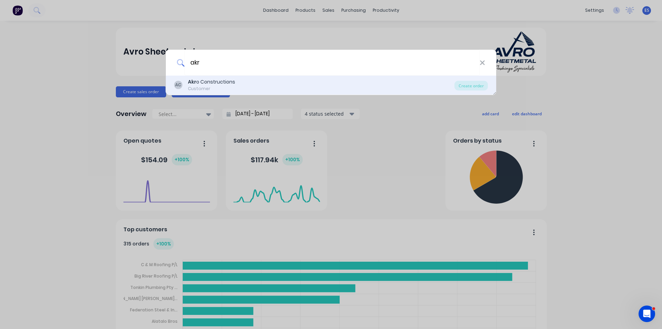
type input "akr"
click at [223, 81] on div "Akr o Constructions" at bounding box center [211, 81] width 47 height 7
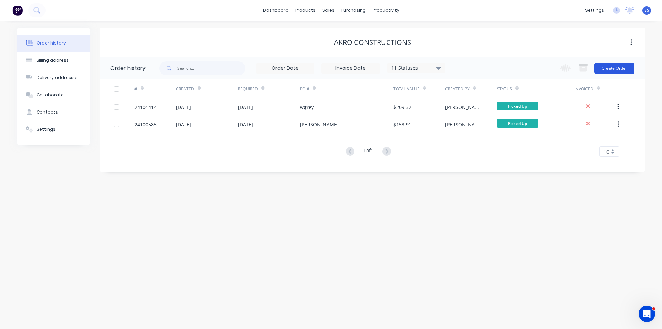
click at [623, 71] on button "Create Order" at bounding box center [615, 68] width 40 height 11
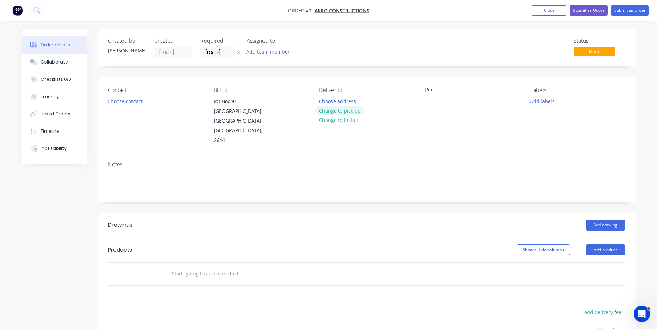
click at [349, 110] on button "Change to pick up" at bounding box center [339, 110] width 49 height 9
click at [118, 101] on button "Choose contact" at bounding box center [125, 100] width 42 height 9
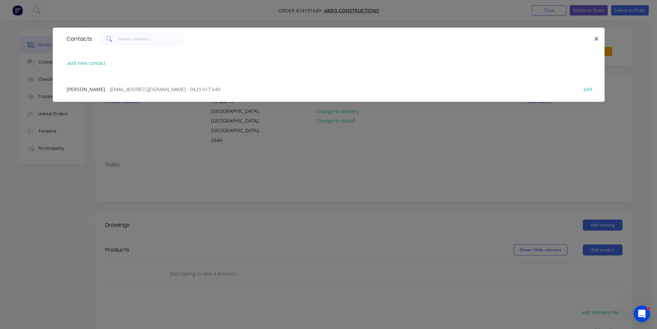
click at [130, 89] on span "- [EMAIL_ADDRESS][DOMAIN_NAME] - 0429 417 640" at bounding box center [164, 89] width 114 height 7
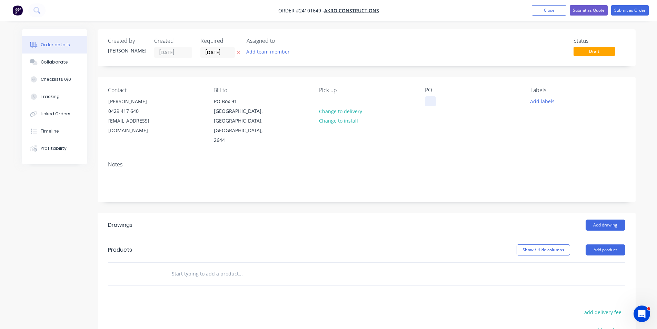
click at [431, 101] on div at bounding box center [430, 101] width 11 height 10
click at [615, 219] on button "Add drawing" at bounding box center [606, 224] width 40 height 11
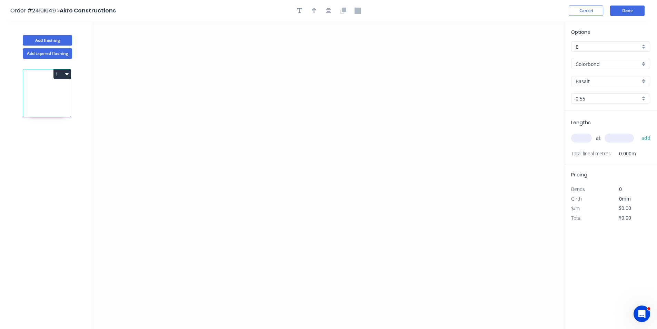
click at [601, 79] on input "Basalt" at bounding box center [608, 81] width 65 height 7
click at [603, 91] on div "Surfmist" at bounding box center [611, 94] width 78 height 12
type input "Surfmist"
click at [432, 108] on icon "0" at bounding box center [328, 174] width 471 height 307
click at [420, 93] on icon "0" at bounding box center [328, 174] width 471 height 307
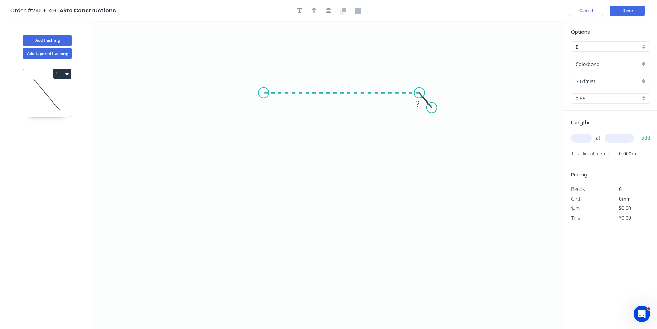
click at [261, 98] on icon "0 ?" at bounding box center [328, 174] width 471 height 307
click at [261, 195] on icon "0 ? ? ? º" at bounding box center [328, 174] width 471 height 307
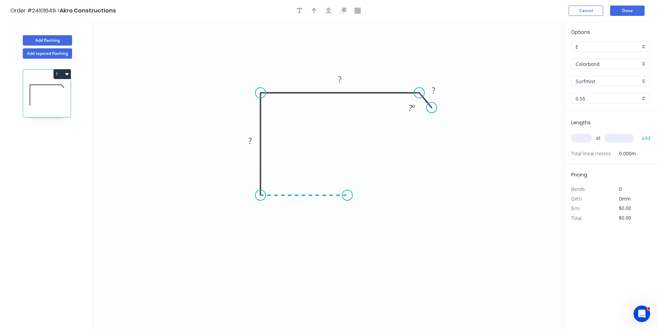
click at [347, 196] on icon "0 ? ? ? ? º" at bounding box center [328, 174] width 471 height 307
click at [359, 218] on div "Crush & Fold" at bounding box center [381, 219] width 69 height 14
click at [304, 201] on tspan "?" at bounding box center [303, 201] width 3 height 11
click at [252, 137] on tspan "?" at bounding box center [249, 140] width 3 height 11
click at [347, 83] on rect at bounding box center [340, 80] width 14 height 10
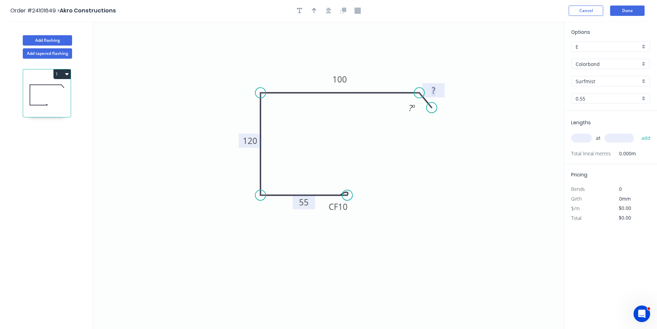
click at [440, 92] on rect at bounding box center [434, 91] width 14 height 10
click at [433, 128] on div "Hide angle" at bounding box center [445, 128] width 69 height 14
type input "$16.75"
click at [586, 137] on input "text" at bounding box center [581, 138] width 21 height 9
type input "2"
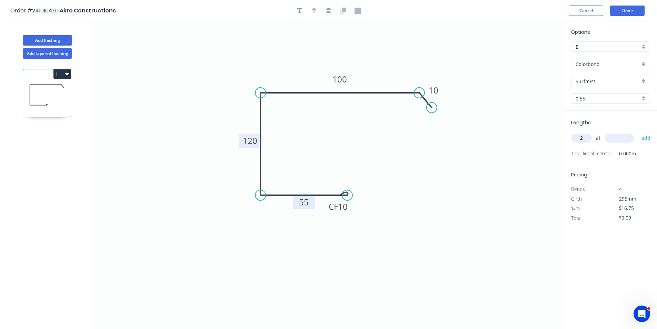
click at [618, 137] on input "text" at bounding box center [619, 138] width 29 height 9
type input "4200"
click at [638, 132] on button "add" at bounding box center [646, 138] width 16 height 12
click at [61, 74] on button "1" at bounding box center [61, 74] width 17 height 10
click at [49, 87] on div "Duplicate" at bounding box center [37, 91] width 53 height 10
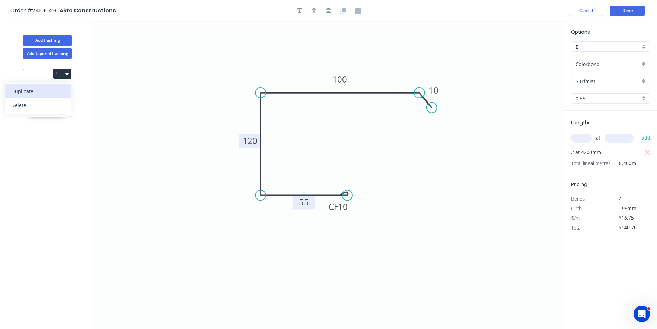
type input "$0.00"
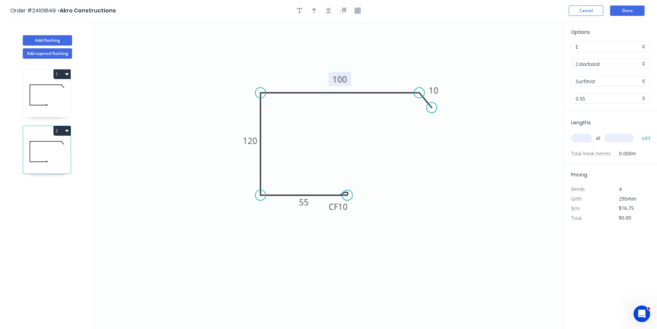
click at [345, 81] on tspan "100" at bounding box center [340, 78] width 14 height 11
click at [577, 139] on input "text" at bounding box center [581, 138] width 21 height 9
type input "$20.01"
type input "1"
click at [619, 135] on input "text" at bounding box center [619, 138] width 29 height 9
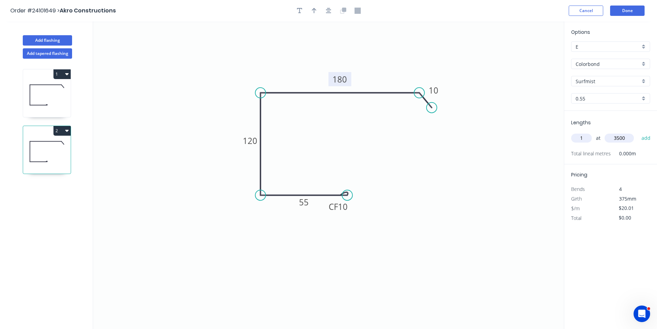
type input "3500"
click at [638, 132] on button "add" at bounding box center [646, 138] width 16 height 12
click at [66, 131] on icon "button" at bounding box center [66, 131] width 3 height 2
click at [46, 144] on div "Duplicate" at bounding box center [37, 148] width 53 height 10
type input "$0.00"
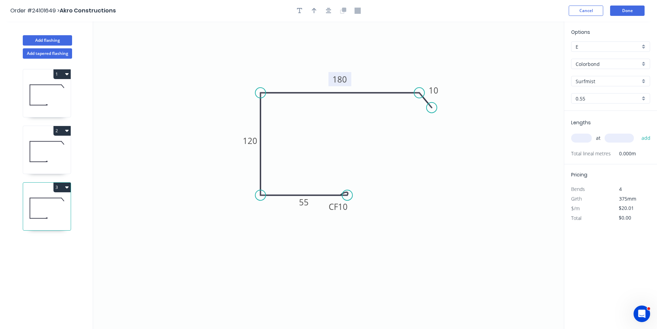
click at [341, 75] on tspan "180" at bounding box center [340, 78] width 14 height 11
type input "$18.38"
click at [302, 202] on tspan "55" at bounding box center [304, 201] width 10 height 11
click at [583, 136] on input "text" at bounding box center [581, 138] width 21 height 9
type input "2"
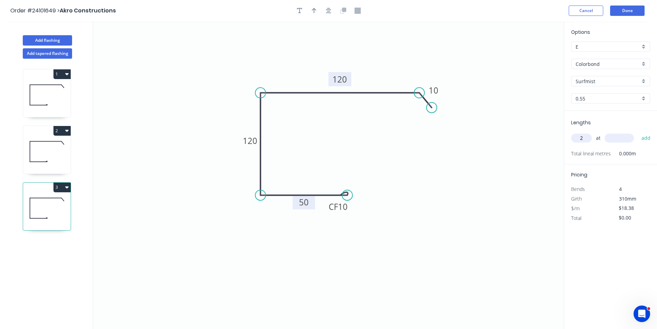
click at [610, 137] on input "text" at bounding box center [619, 138] width 29 height 9
type input "3000"
click at [638, 132] on button "add" at bounding box center [646, 138] width 16 height 12
type input "$110.28"
click at [60, 40] on button "Add flashing" at bounding box center [47, 40] width 49 height 10
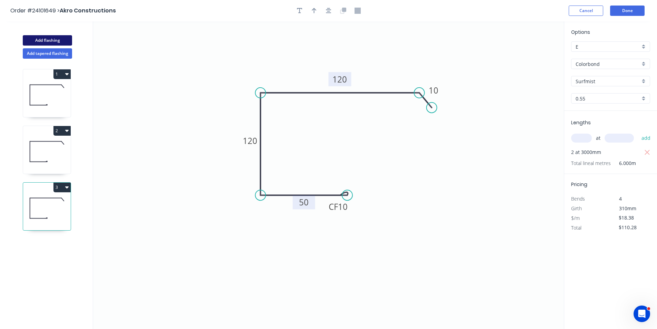
type input "$0.00"
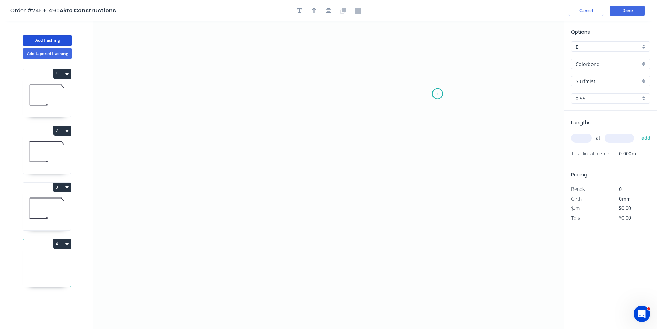
click at [438, 94] on icon "0" at bounding box center [328, 174] width 471 height 307
click at [424, 81] on icon "0" at bounding box center [328, 174] width 471 height 307
click at [274, 84] on icon "0 ?" at bounding box center [328, 174] width 471 height 307
click at [269, 200] on icon "0 ? ?" at bounding box center [328, 174] width 471 height 307
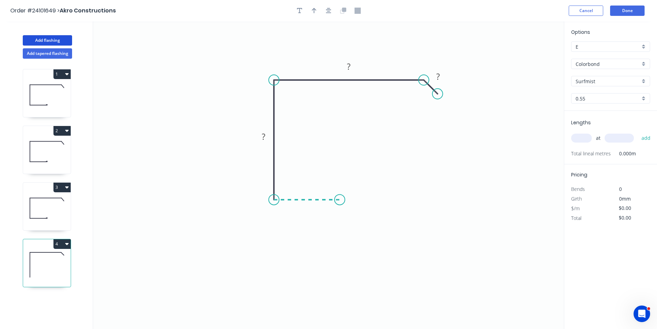
click at [340, 199] on icon "0 ? ? ?" at bounding box center [328, 174] width 471 height 307
click at [340, 199] on circle at bounding box center [340, 199] width 10 height 10
click at [308, 208] on tspan "?" at bounding box center [306, 206] width 3 height 11
click at [267, 136] on rect at bounding box center [264, 137] width 14 height 10
click at [348, 69] on tspan "?" at bounding box center [348, 66] width 3 height 11
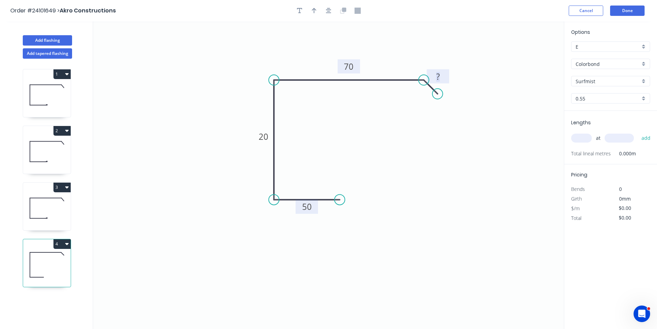
click at [440, 79] on rect at bounding box center [438, 77] width 14 height 10
click at [583, 139] on input "text" at bounding box center [581, 138] width 21 height 9
type input "$10.71"
type input "1"
click at [616, 137] on input "text" at bounding box center [619, 138] width 29 height 9
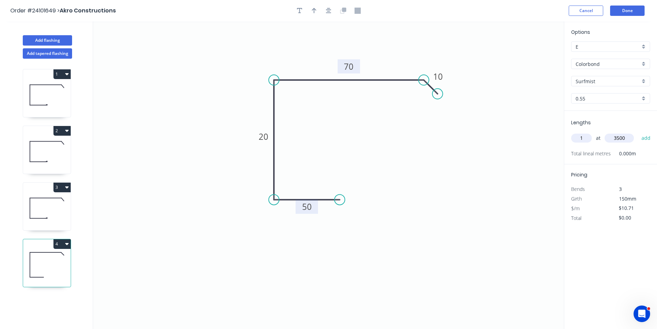
type input "3500"
click at [638, 132] on button "add" at bounding box center [646, 138] width 16 height 12
type input "$37.49"
click at [66, 39] on button "Add flashing" at bounding box center [47, 40] width 49 height 10
type input "$0.00"
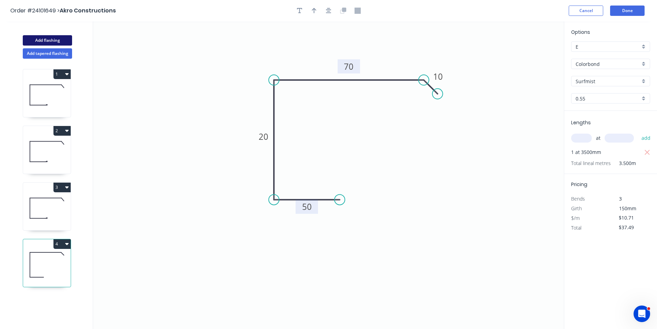
type input "$0.00"
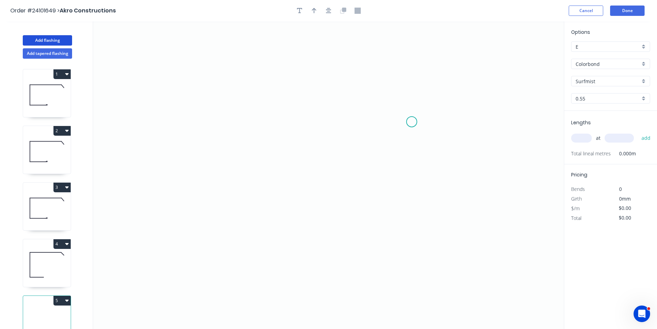
click at [409, 121] on icon "0" at bounding box center [328, 174] width 471 height 307
click at [392, 105] on icon at bounding box center [400, 113] width 17 height 17
click at [263, 106] on icon "0 ?" at bounding box center [328, 174] width 471 height 307
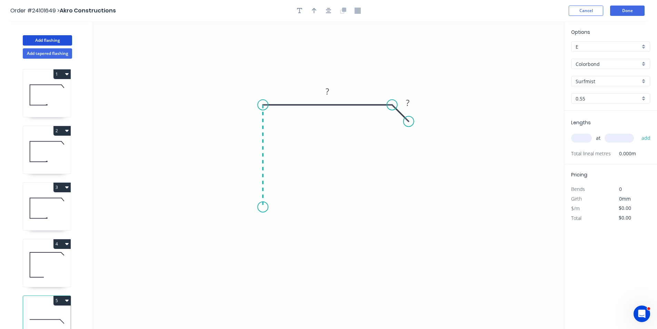
click at [266, 207] on icon "0 ? ?" at bounding box center [328, 174] width 471 height 307
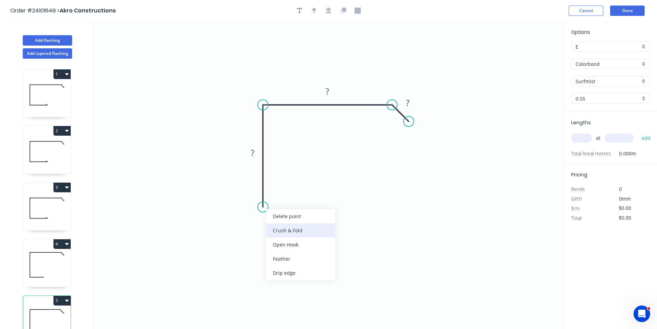
click at [279, 235] on div "Crush & Fold" at bounding box center [300, 230] width 69 height 14
click at [257, 152] on rect at bounding box center [253, 153] width 14 height 10
click at [328, 90] on tspan "?" at bounding box center [327, 91] width 3 height 11
click at [405, 105] on rect at bounding box center [408, 103] width 14 height 10
click at [587, 140] on input "text" at bounding box center [581, 138] width 21 height 9
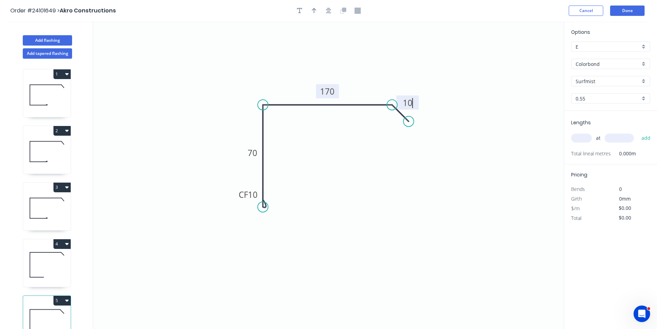
type input "$15.58"
type input "1"
click at [617, 137] on input "text" at bounding box center [619, 138] width 29 height 9
type input "4600"
click at [638, 132] on button "add" at bounding box center [646, 138] width 16 height 12
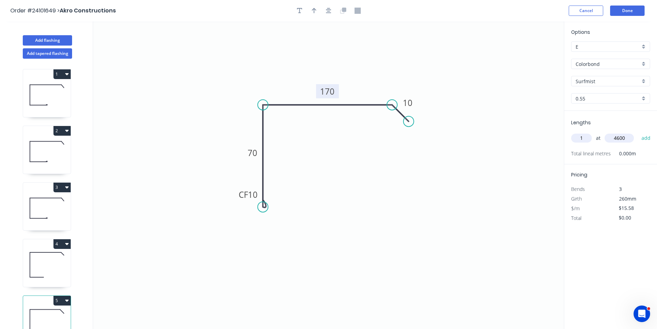
type input "$71.67"
click at [633, 11] on button "Done" at bounding box center [627, 11] width 35 height 10
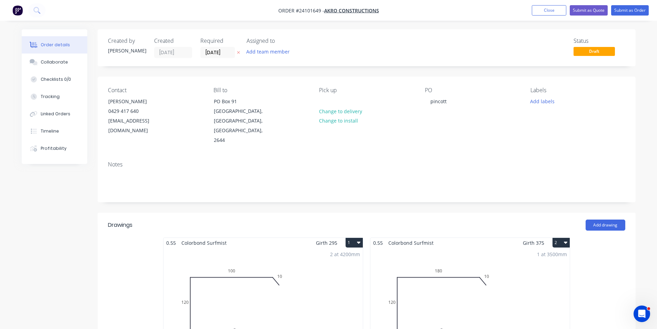
click at [497, 248] on div "1 at 3500mm Total lm $/M Total 3.5m $20.01 $70.04" at bounding box center [470, 300] width 199 height 105
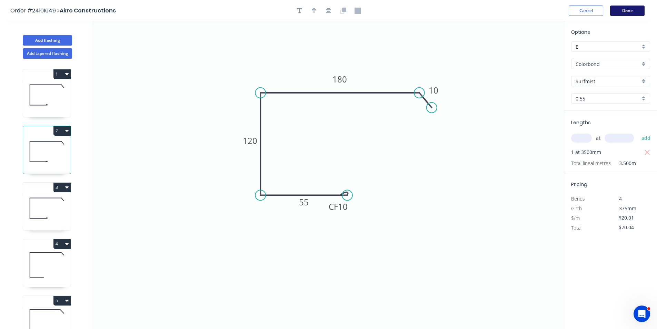
click at [622, 12] on button "Done" at bounding box center [627, 11] width 35 height 10
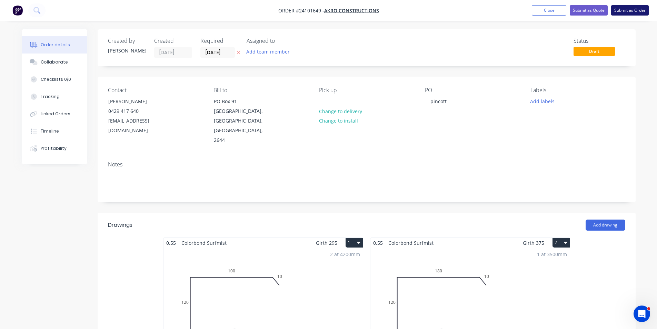
click at [628, 11] on button "Submit as Order" at bounding box center [630, 10] width 38 height 10
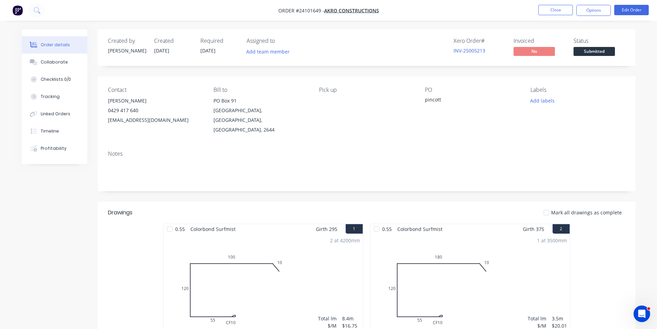
click at [17, 13] on img "button" at bounding box center [17, 10] width 10 height 10
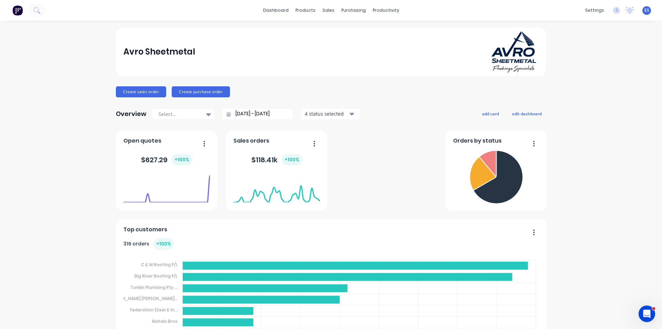
click at [269, 10] on link "dashboard" at bounding box center [276, 10] width 32 height 10
click at [355, 10] on div "purchasing" at bounding box center [353, 10] width 31 height 10
click at [336, 32] on link "Sales Orders" at bounding box center [362, 33] width 91 height 14
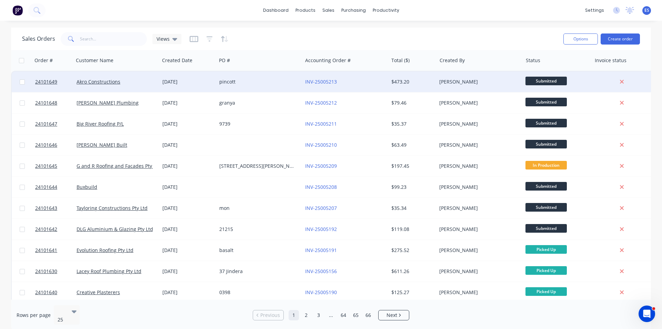
click at [243, 87] on div "pincott" at bounding box center [260, 81] width 86 height 21
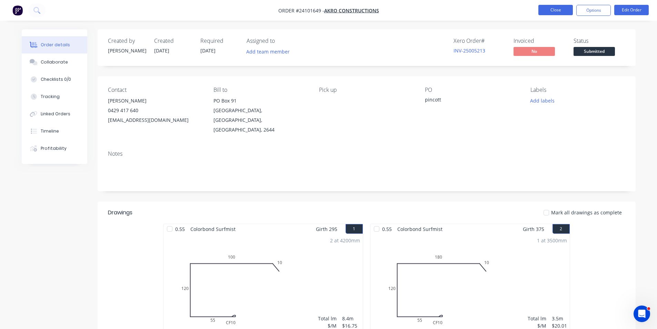
click at [553, 10] on button "Close" at bounding box center [556, 10] width 35 height 10
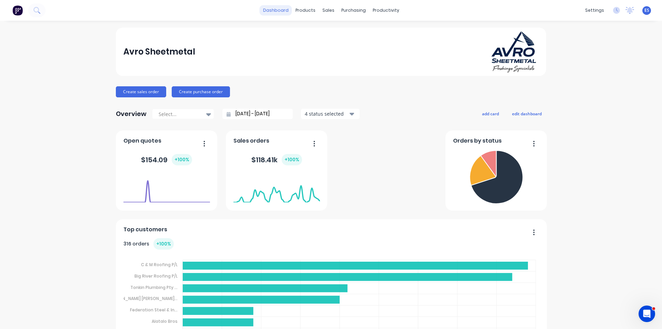
click at [271, 6] on link "dashboard" at bounding box center [276, 10] width 32 height 10
click at [20, 12] on img at bounding box center [17, 10] width 10 height 10
click at [335, 29] on link "Sales Orders" at bounding box center [362, 33] width 91 height 14
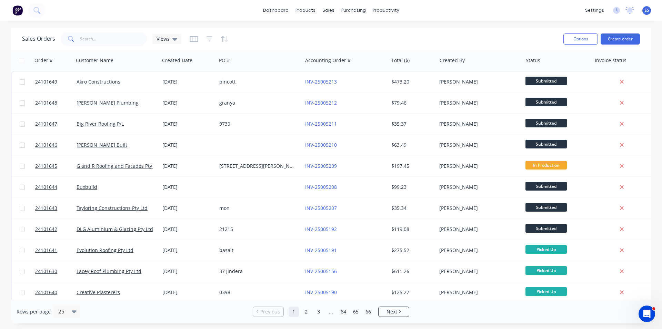
click at [20, 10] on img at bounding box center [17, 10] width 10 height 10
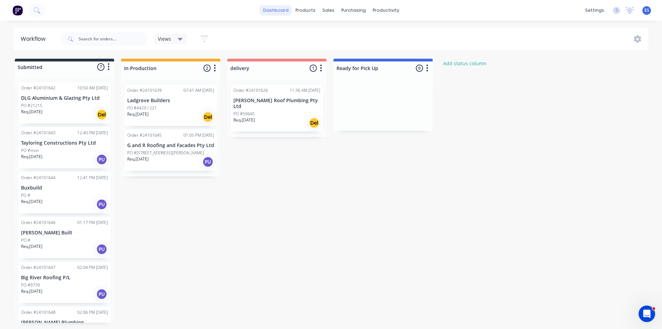
click at [281, 13] on link "dashboard" at bounding box center [276, 10] width 32 height 10
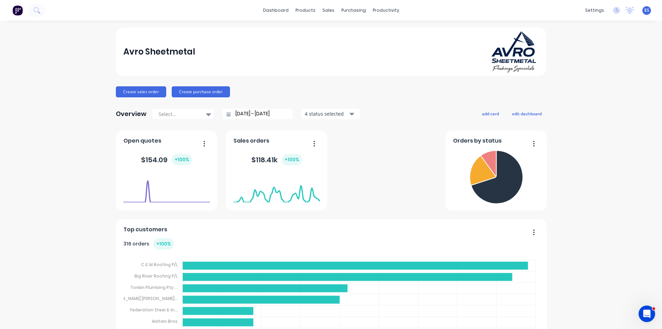
click at [389, 31] on div "Workflow" at bounding box center [395, 33] width 21 height 6
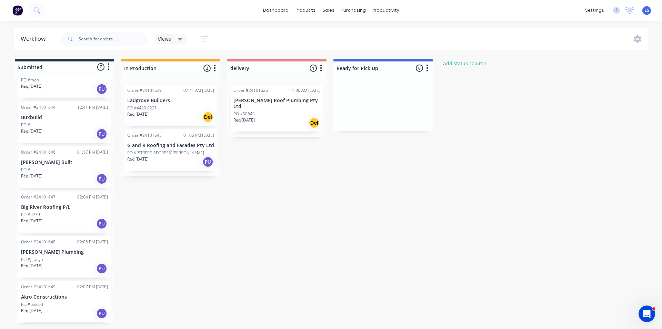
scroll to position [76, 0]
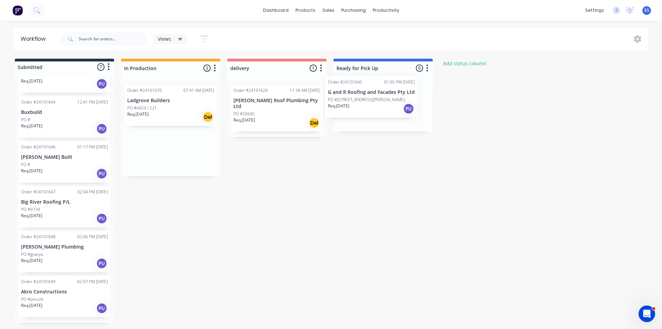
drag, startPoint x: 154, startPoint y: 159, endPoint x: 356, endPoint y: 106, distance: 209.4
click at [356, 106] on div "Submitted 7 Status colour #273444 hex #273444 Save Cancel Summaries Total order…" at bounding box center [320, 191] width 650 height 264
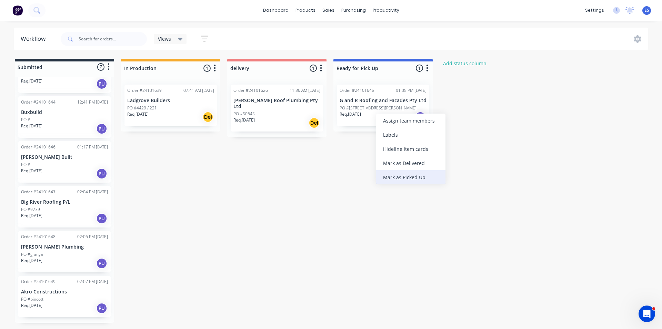
click at [401, 175] on div "Mark as Picked Up" at bounding box center [410, 177] width 69 height 14
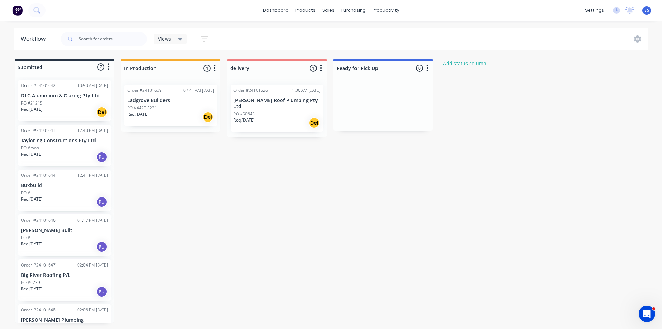
scroll to position [0, 0]
